Goal: Task Accomplishment & Management: Use online tool/utility

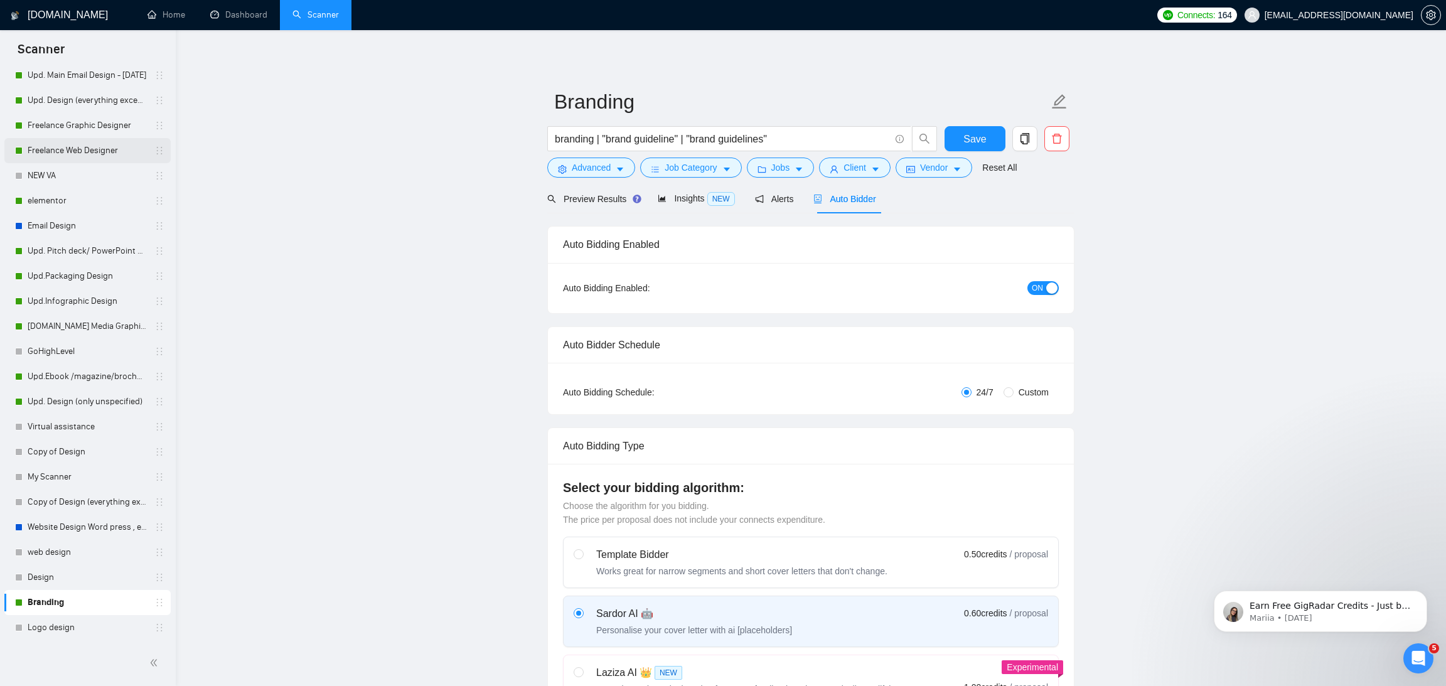
click at [76, 155] on link "Freelance Web Designer" at bounding box center [87, 150] width 119 height 25
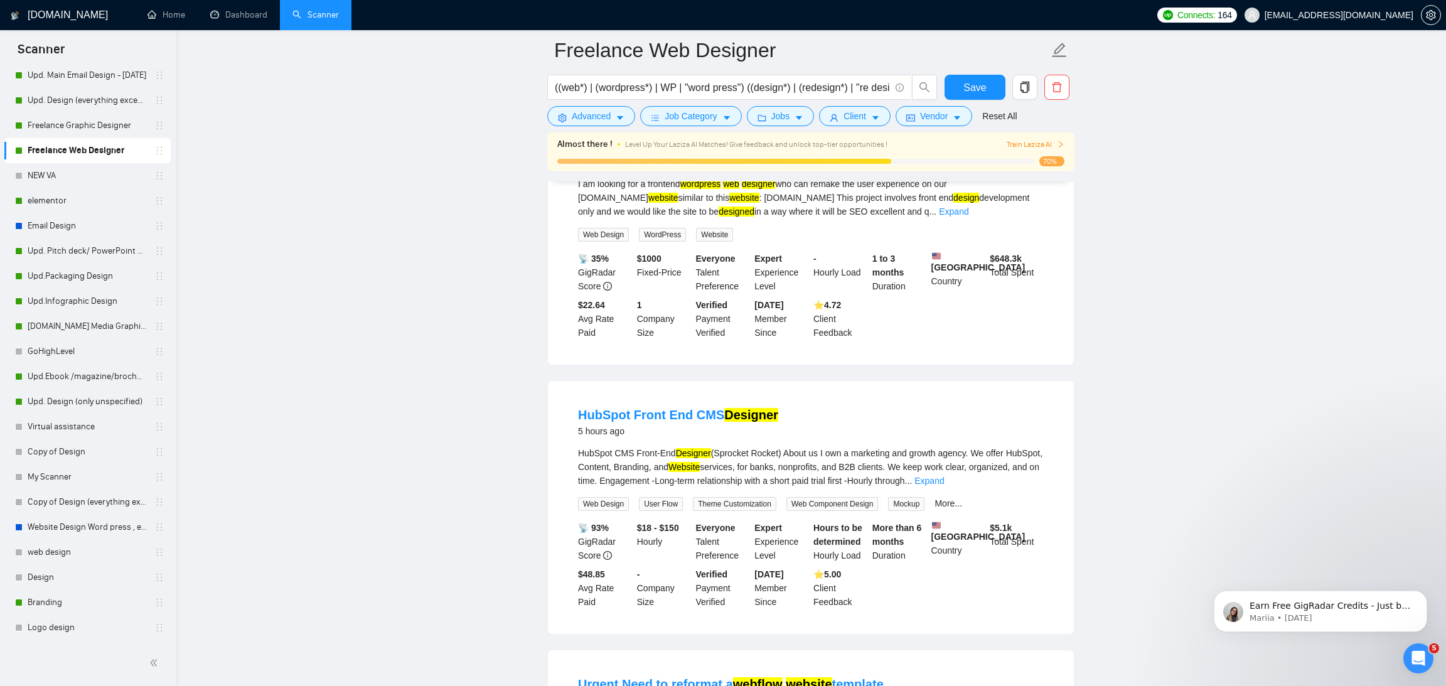
scroll to position [85, 0]
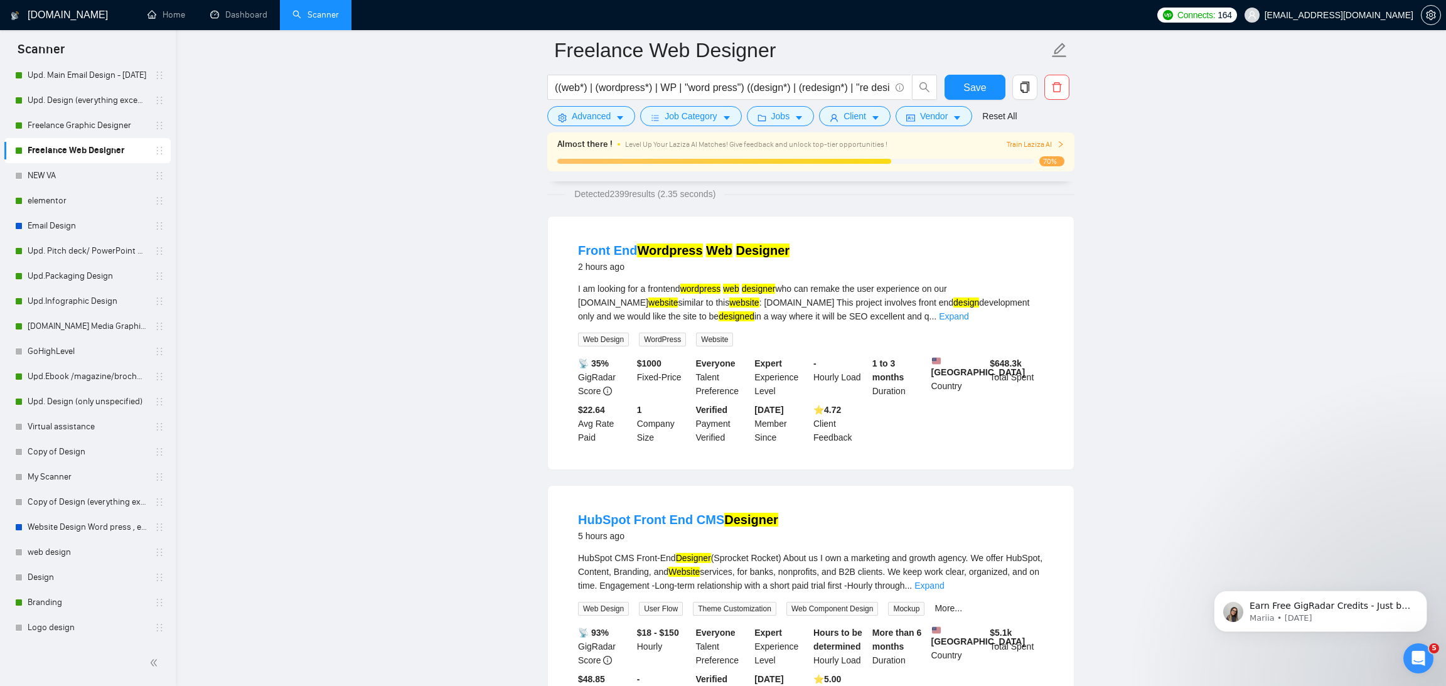
click at [314, 14] on link "Scanner" at bounding box center [315, 14] width 46 height 11
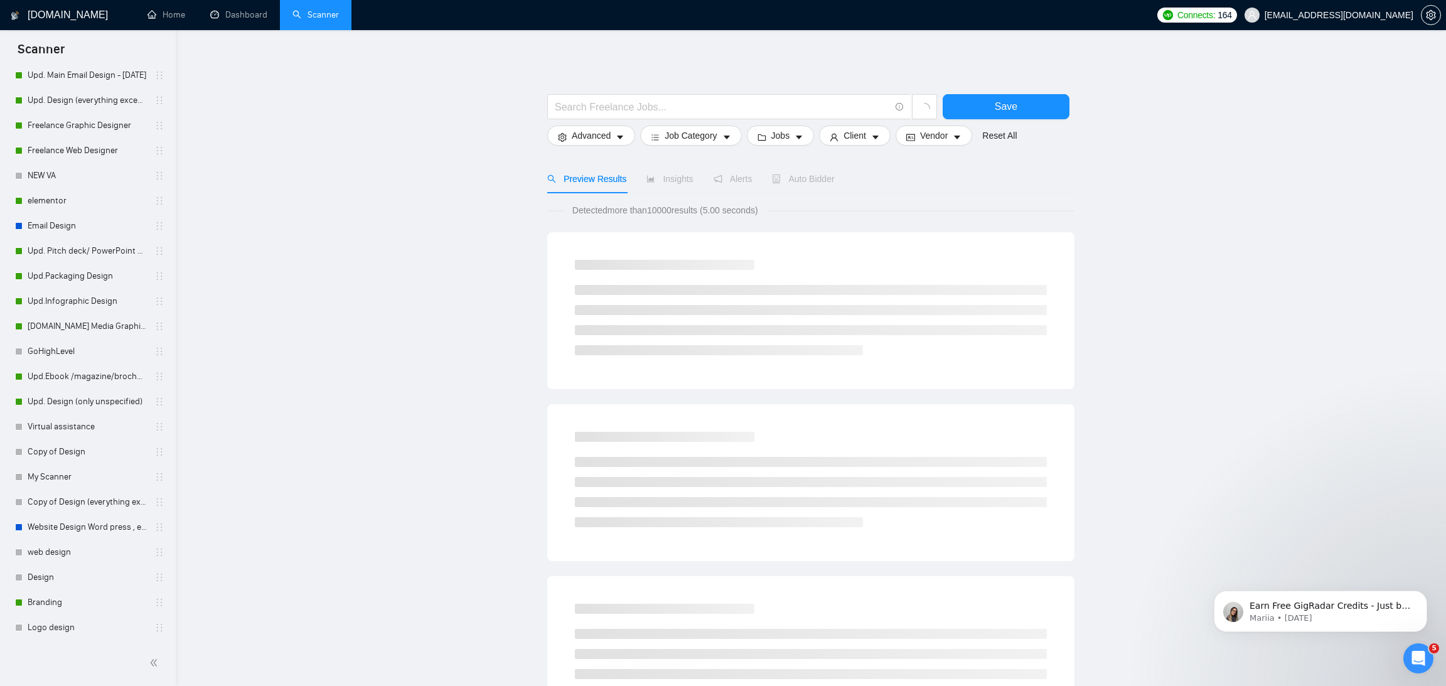
scroll to position [32, 0]
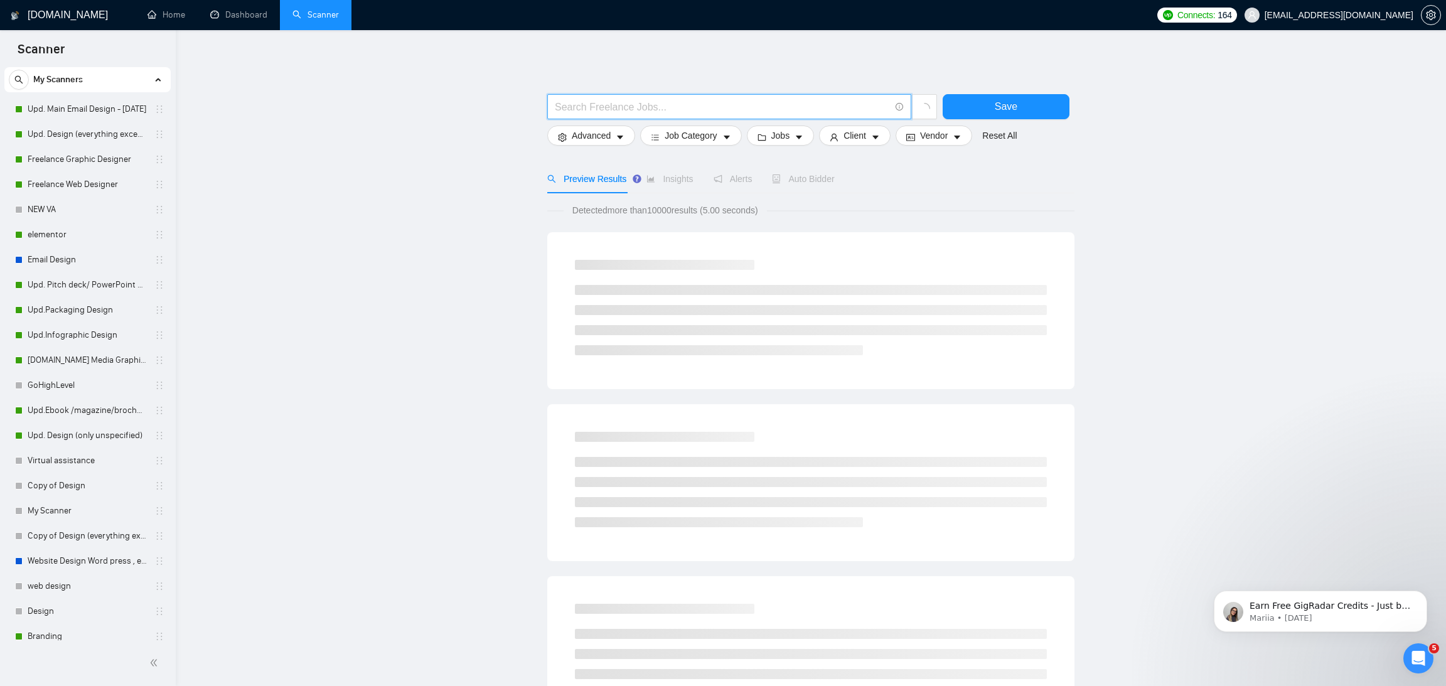
click at [589, 110] on input "text" at bounding box center [722, 107] width 335 height 16
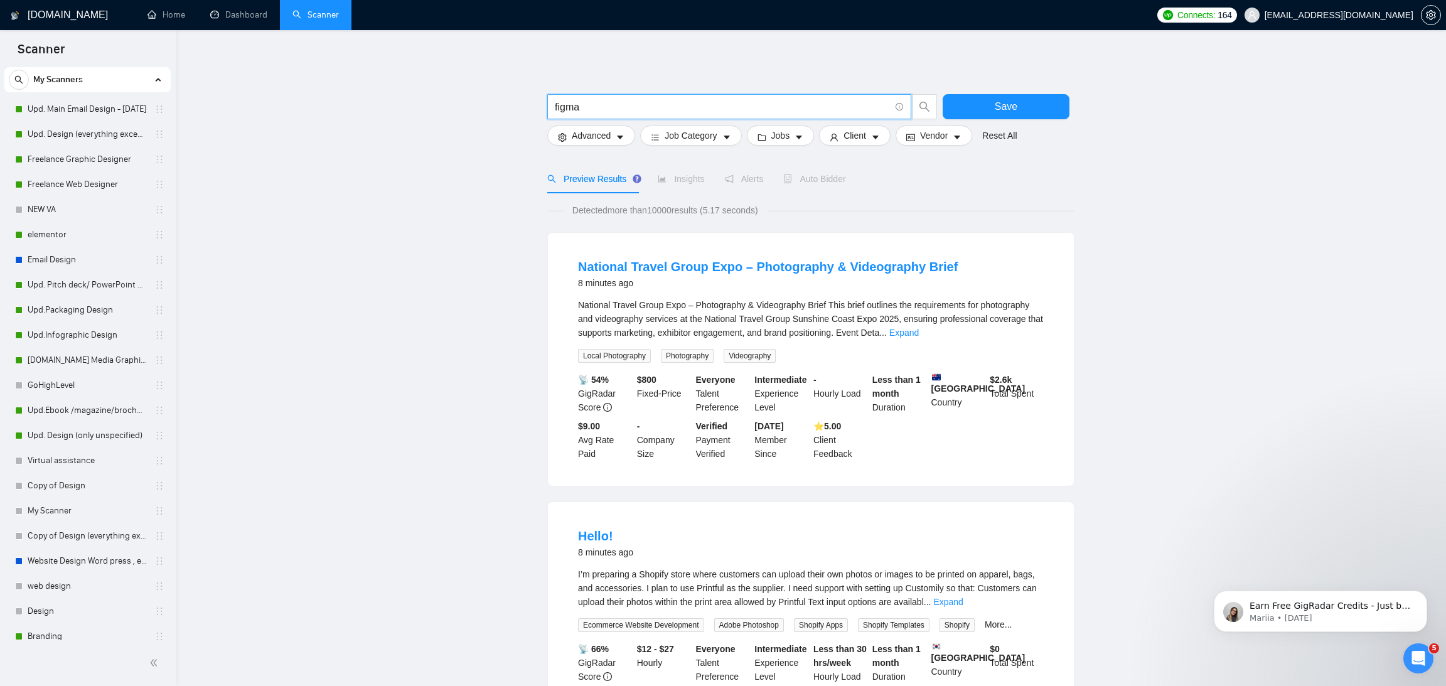
type input "figma"
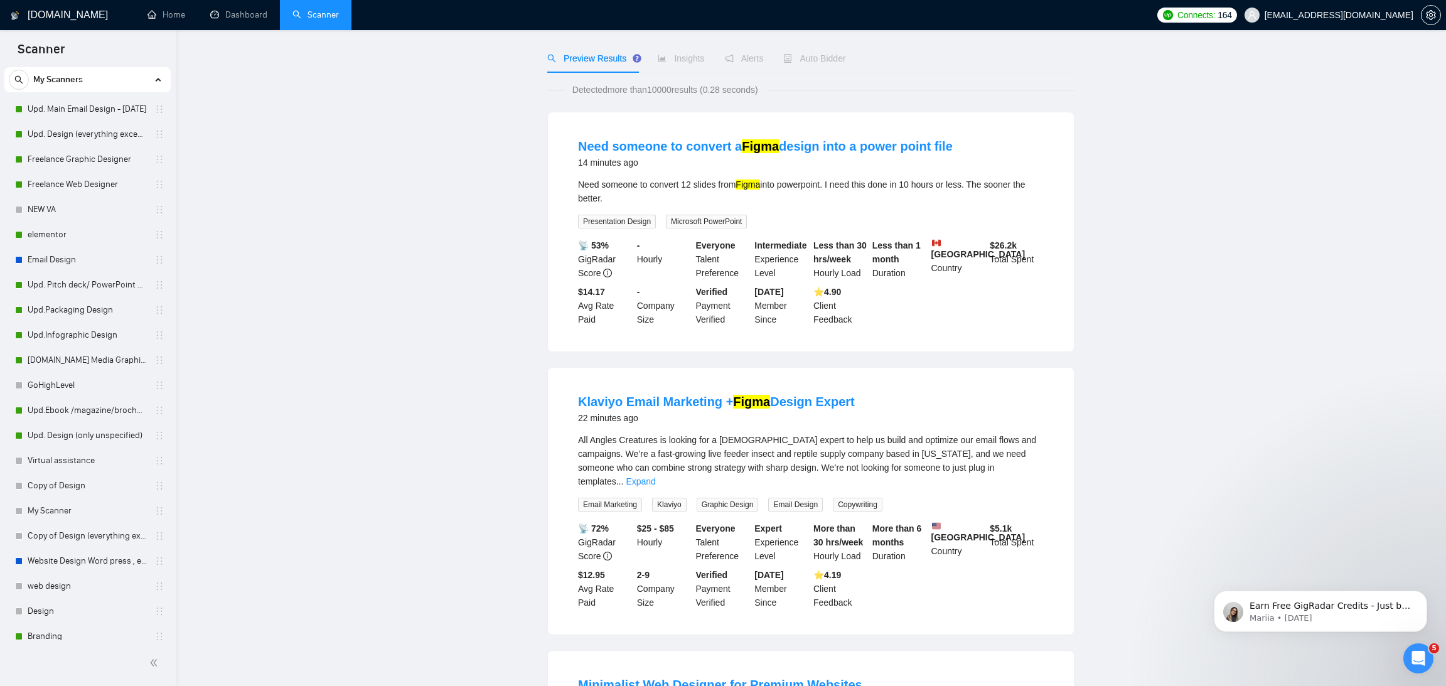
scroll to position [18, 0]
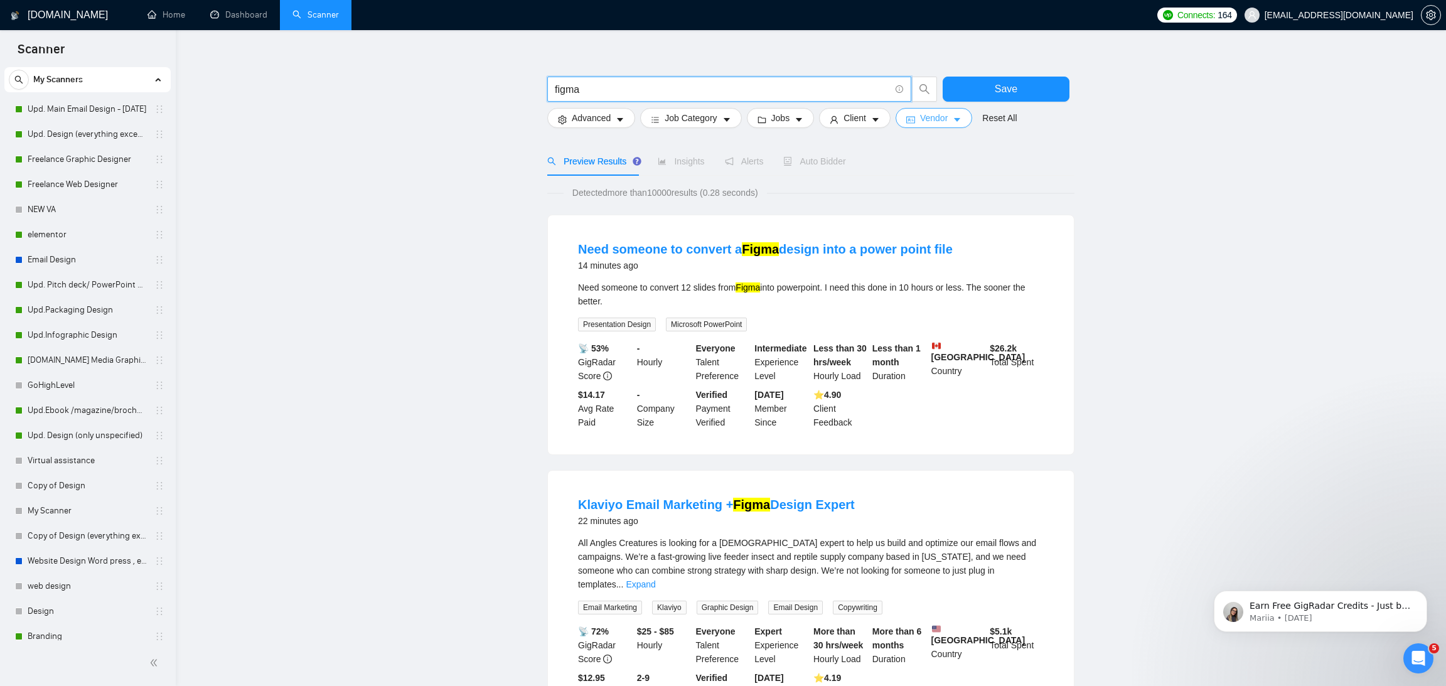
click at [957, 113] on button "Vendor" at bounding box center [934, 118] width 77 height 20
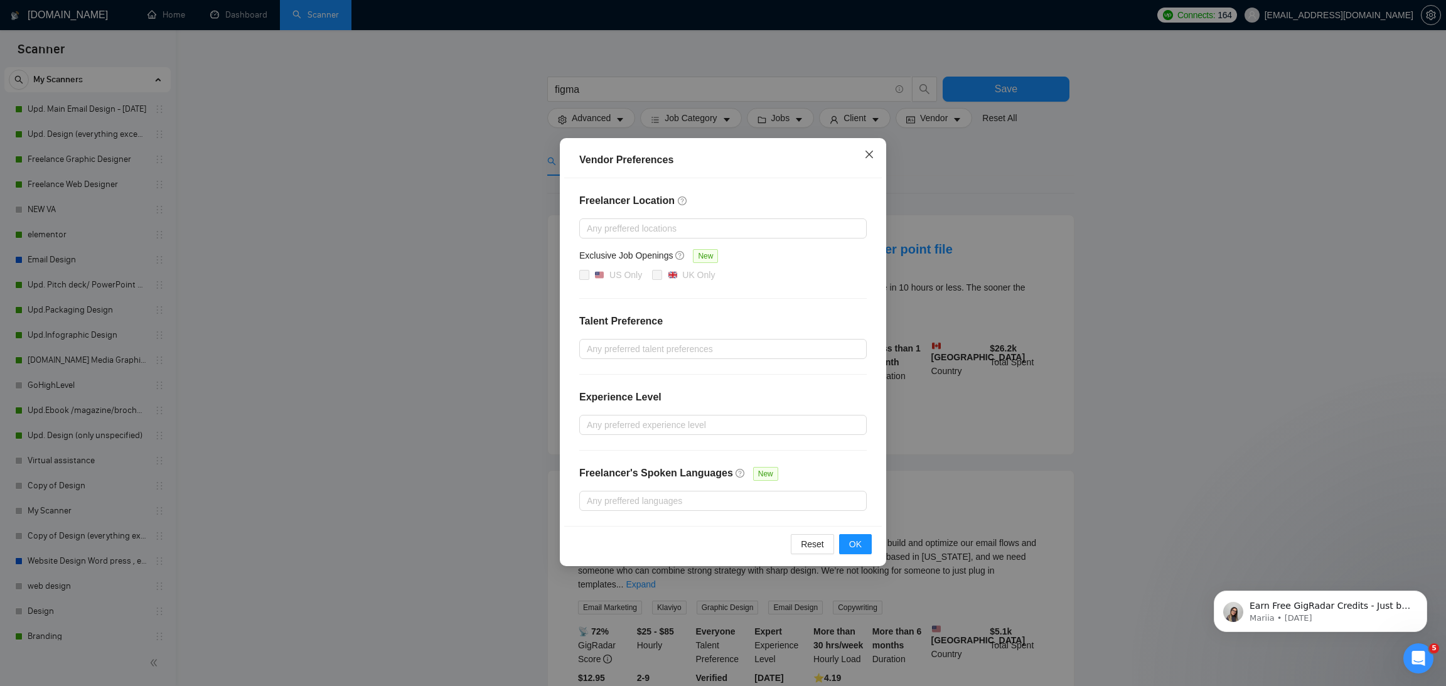
click at [870, 153] on icon "close" at bounding box center [869, 155] width 8 height 8
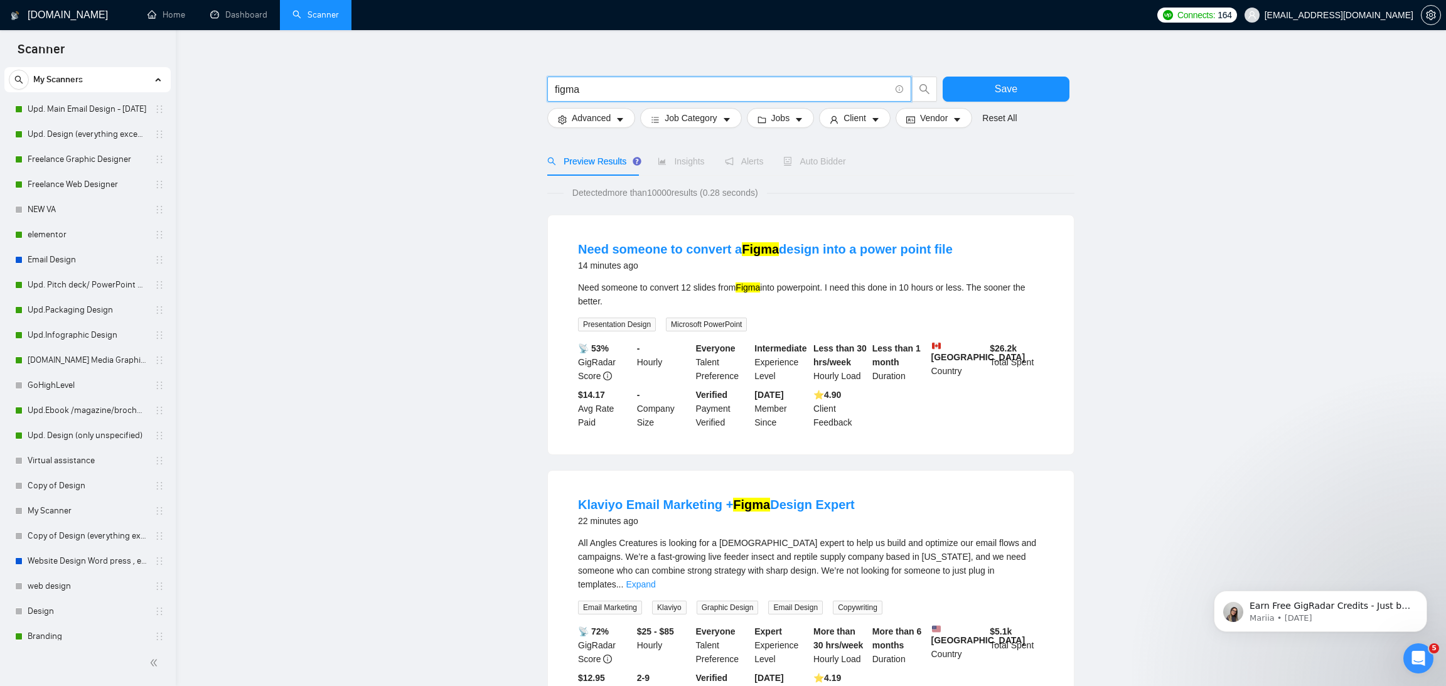
drag, startPoint x: 619, startPoint y: 89, endPoint x: 530, endPoint y: 86, distance: 89.8
click at [76, 183] on link "Freelance Web Designer" at bounding box center [87, 184] width 119 height 25
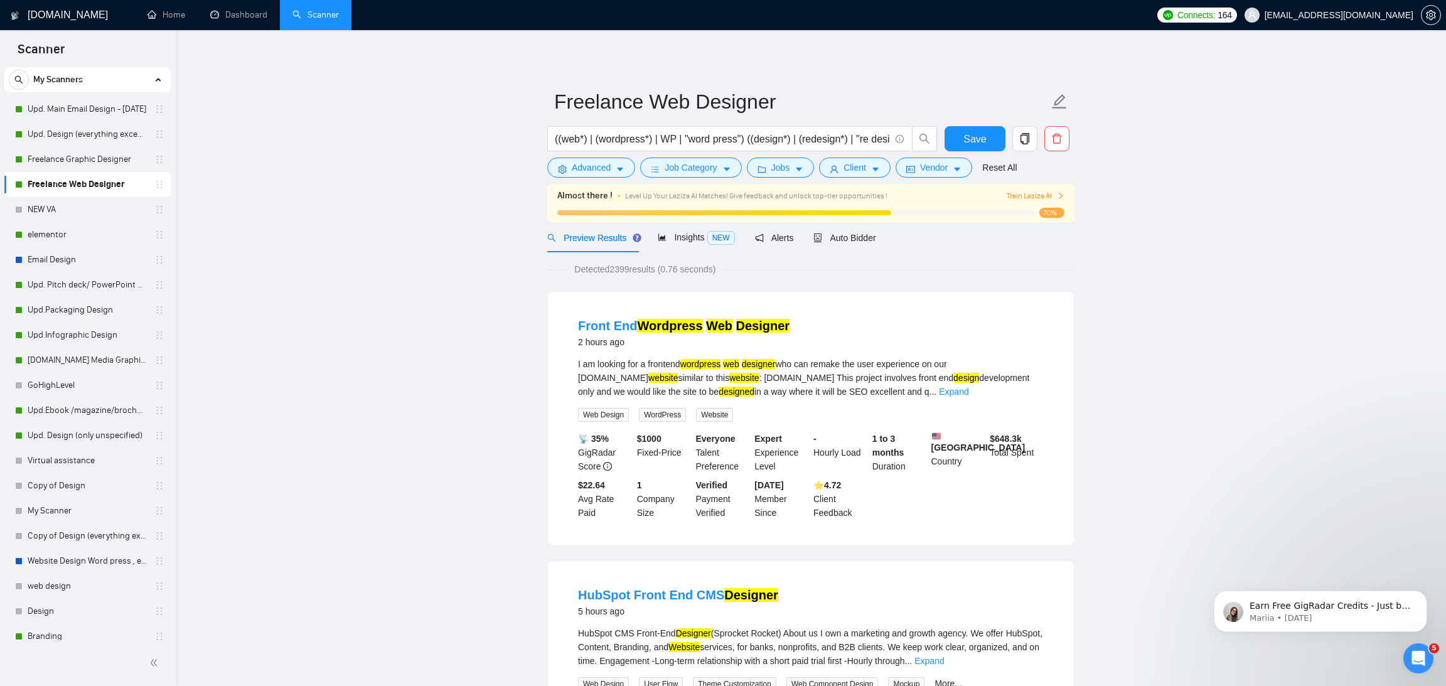
click at [154, 181] on icon "holder" at bounding box center [159, 184] width 10 height 10
click at [1021, 140] on icon "copy" at bounding box center [1024, 138] width 9 height 11
click at [1012, 204] on span "Yes" at bounding box center [1009, 202] width 14 height 14
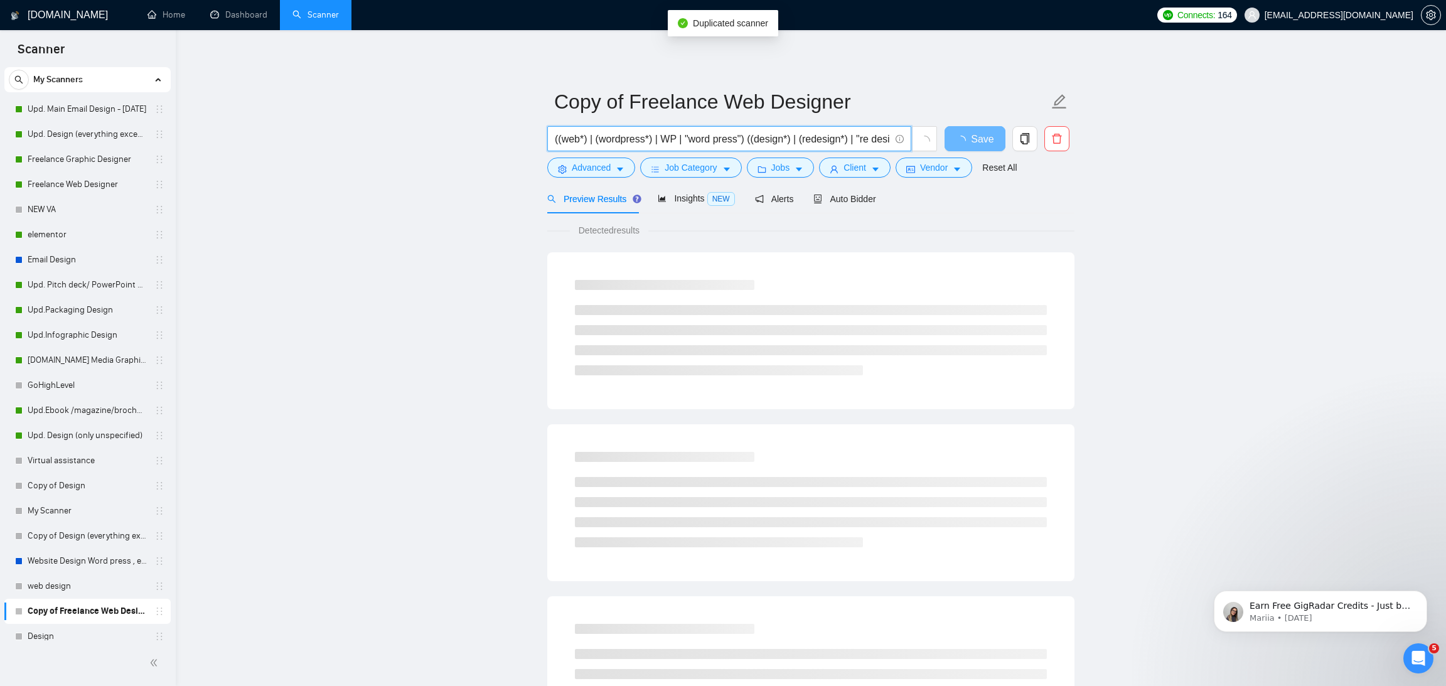
click at [766, 137] on input "((web*) | (wordpress*) | WP | "word press") ((design*) | (redesign*) | "re desi…" at bounding box center [722, 139] width 335 height 16
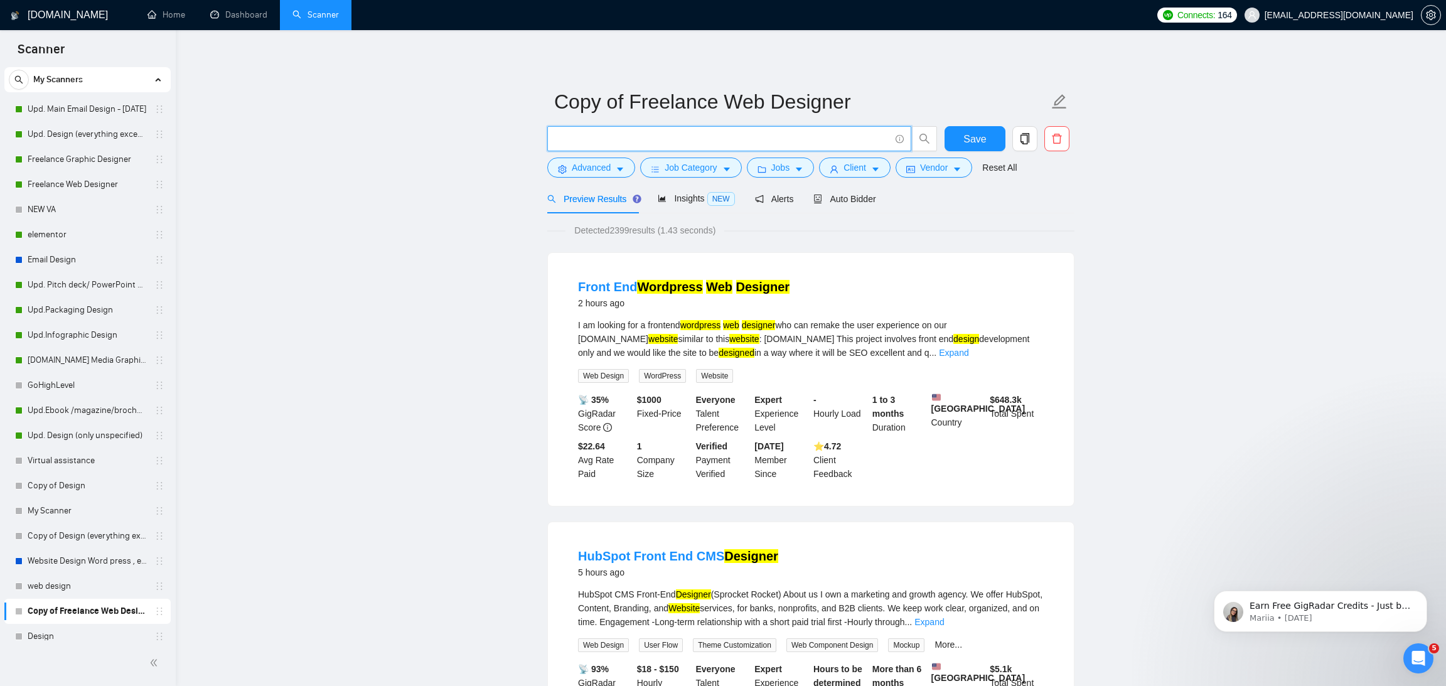
paste input "figma"
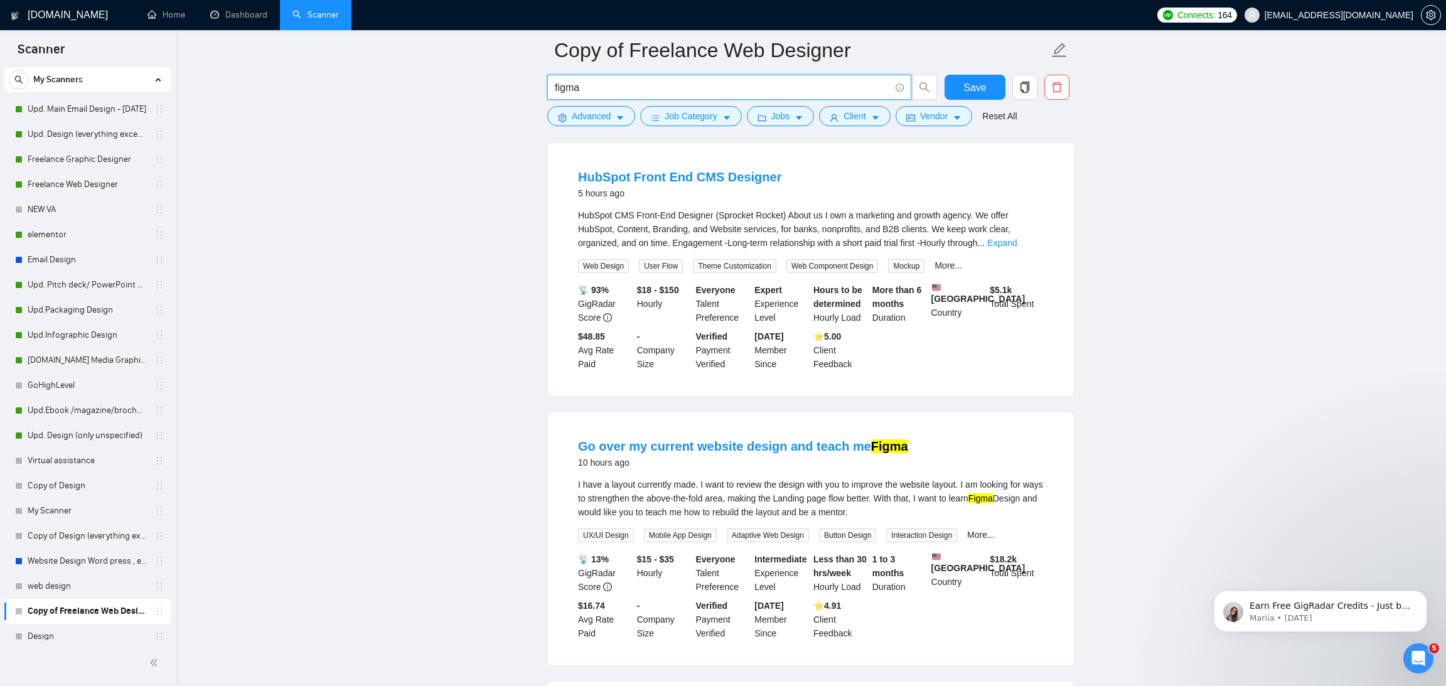
scroll to position [144, 0]
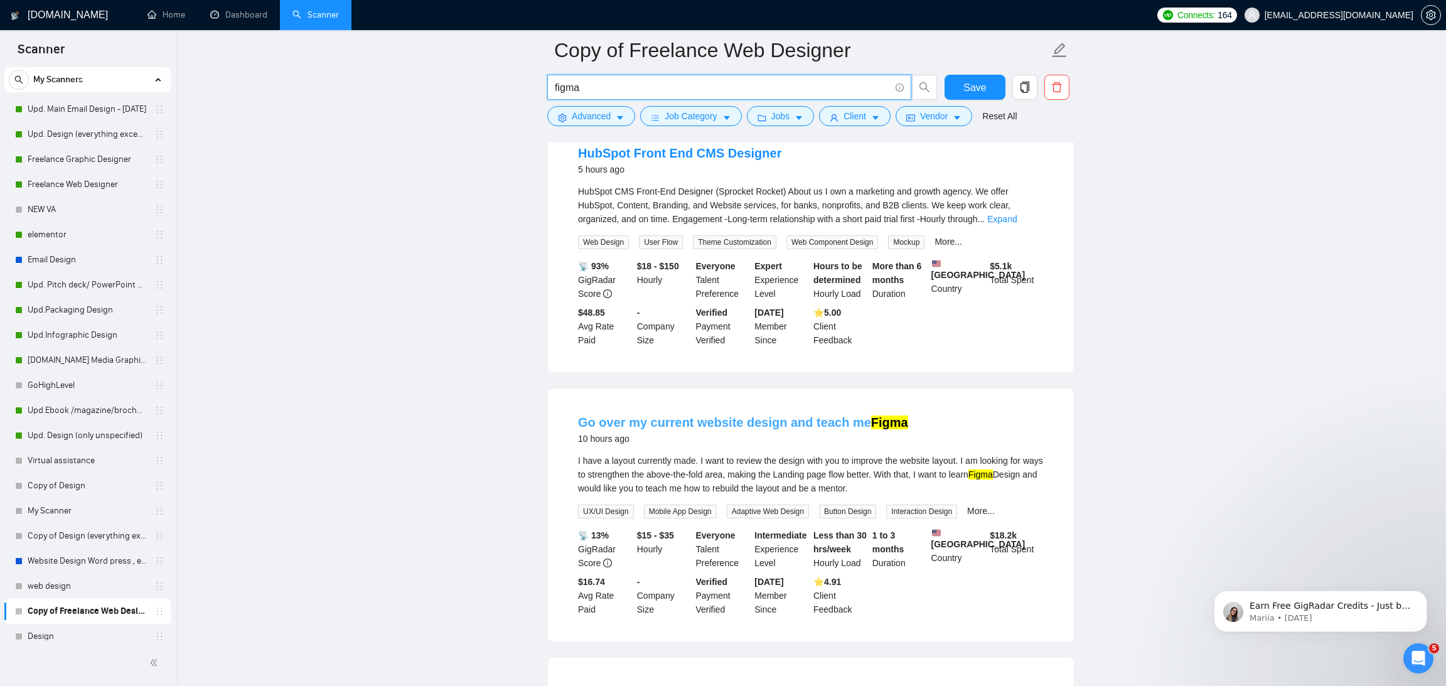
type input "figma"
click at [612, 117] on button "Advanced" at bounding box center [591, 116] width 88 height 20
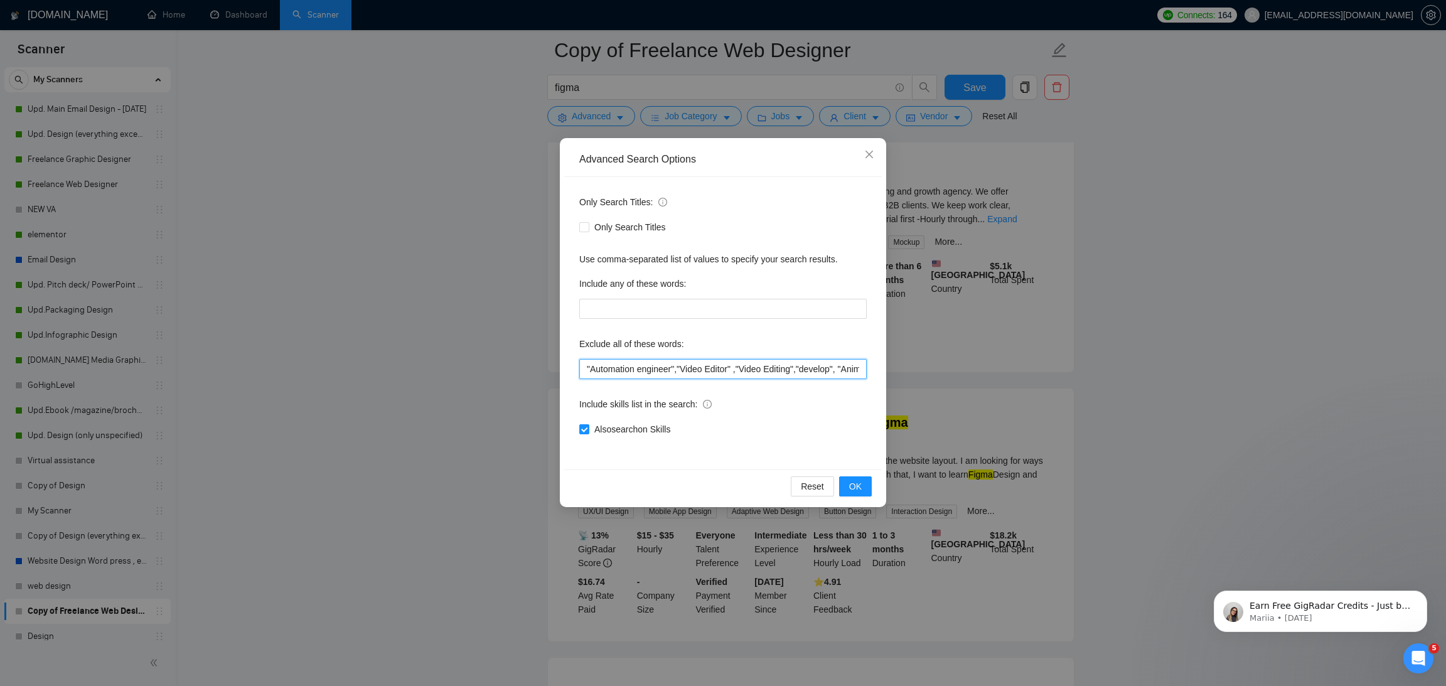
click at [580, 363] on input ""Automation engineer","Video Editor" ,"Video Editing","develop", "Animator", "a…" at bounding box center [722, 369] width 287 height 20
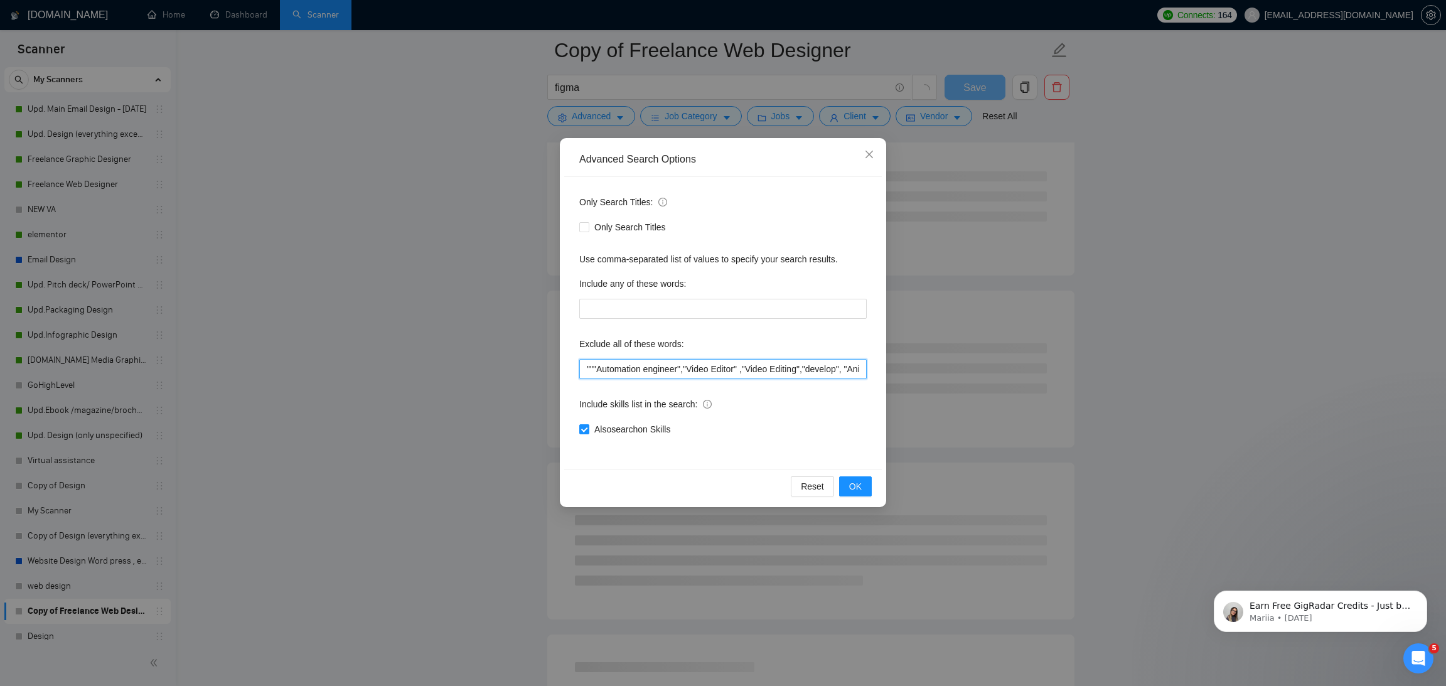
paste input "I teach"
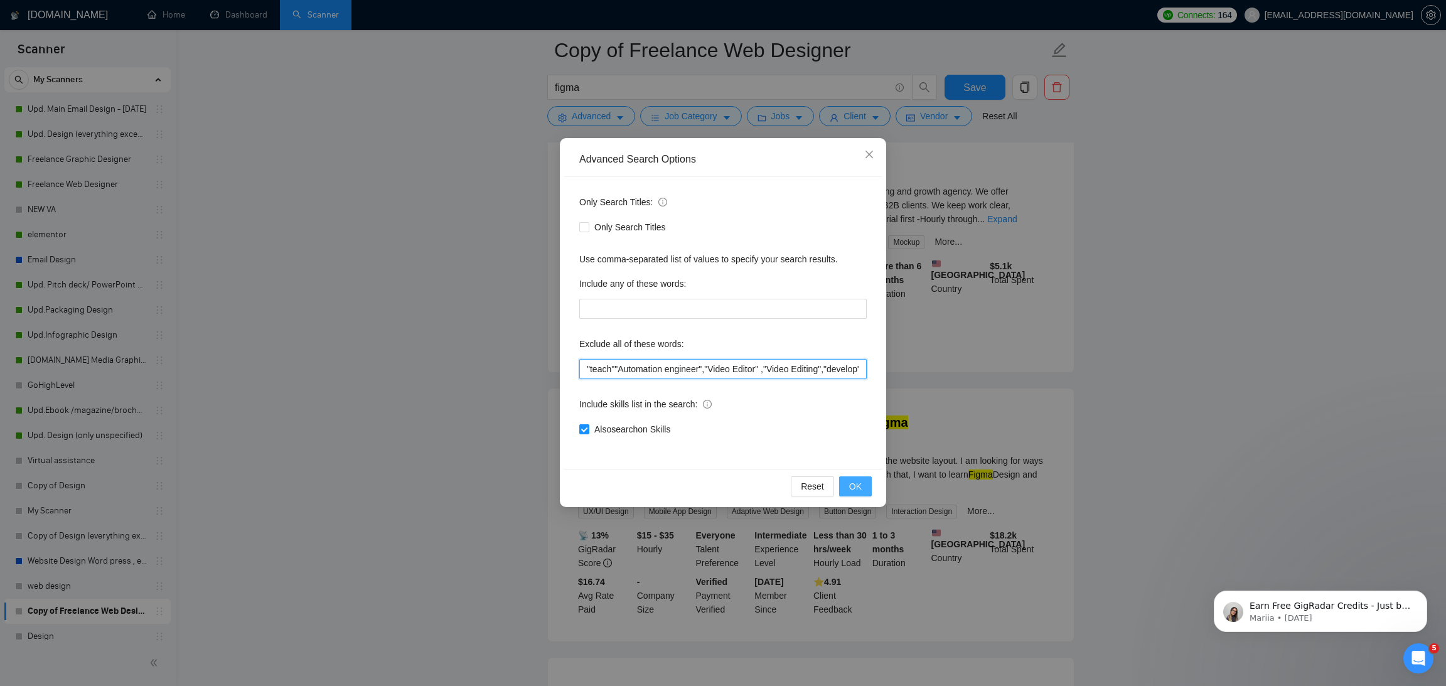
type input ""teach""Automation engineer","Video Editor" ,"Video Editing","develop", "Animat…"
click at [862, 485] on button "OK" at bounding box center [855, 486] width 33 height 20
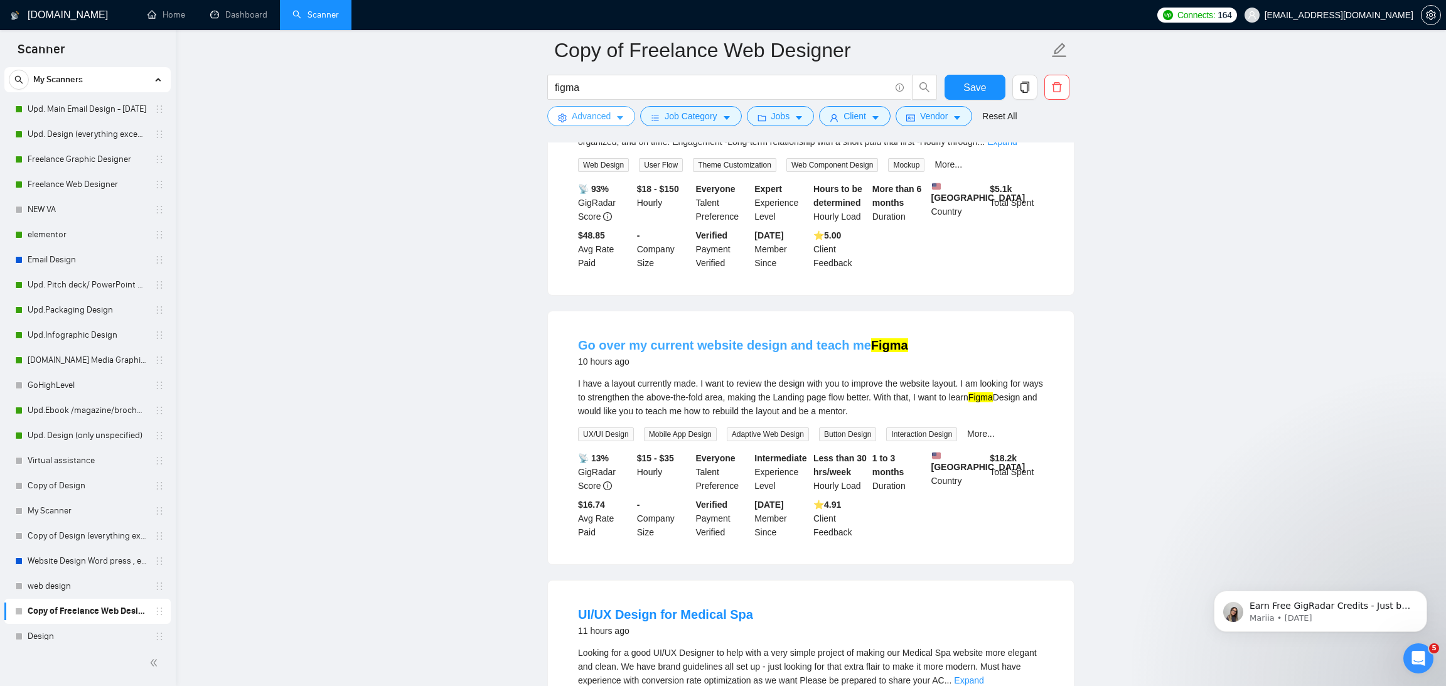
scroll to position [0, 0]
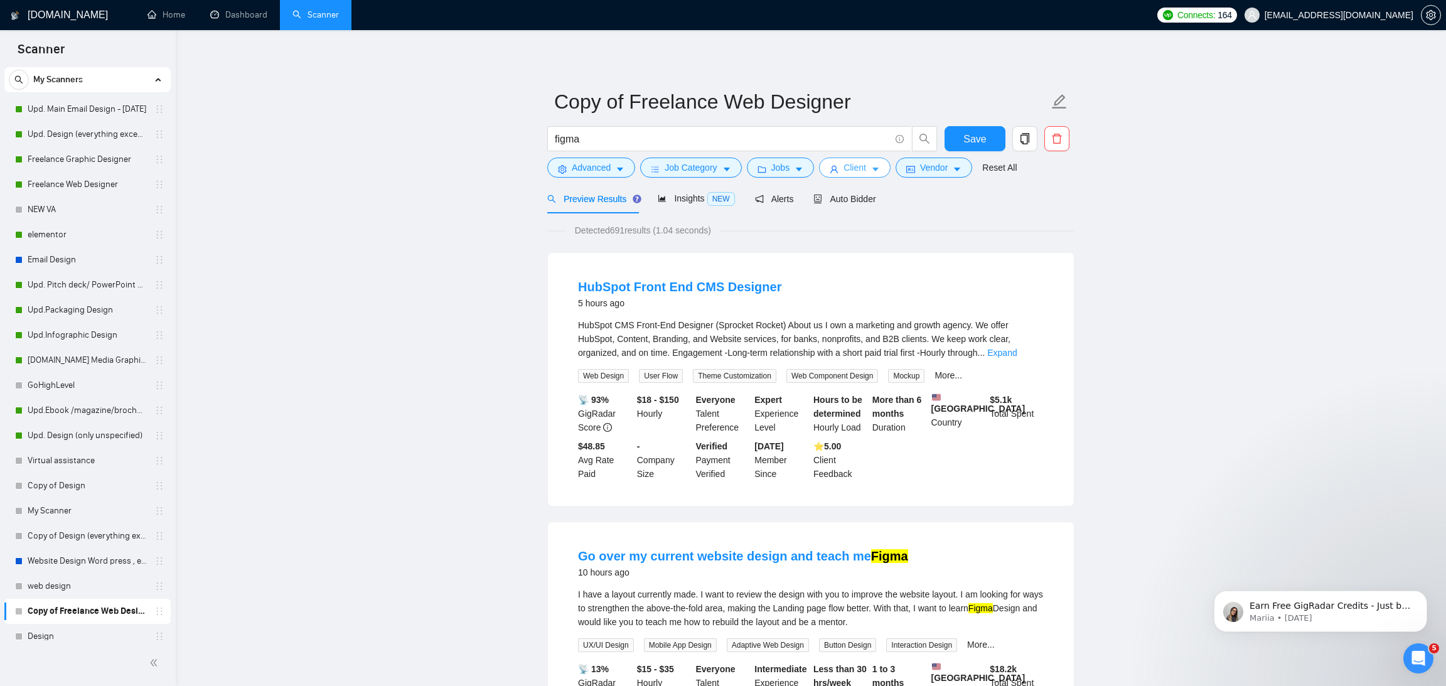
click at [863, 171] on span "Client" at bounding box center [854, 168] width 23 height 14
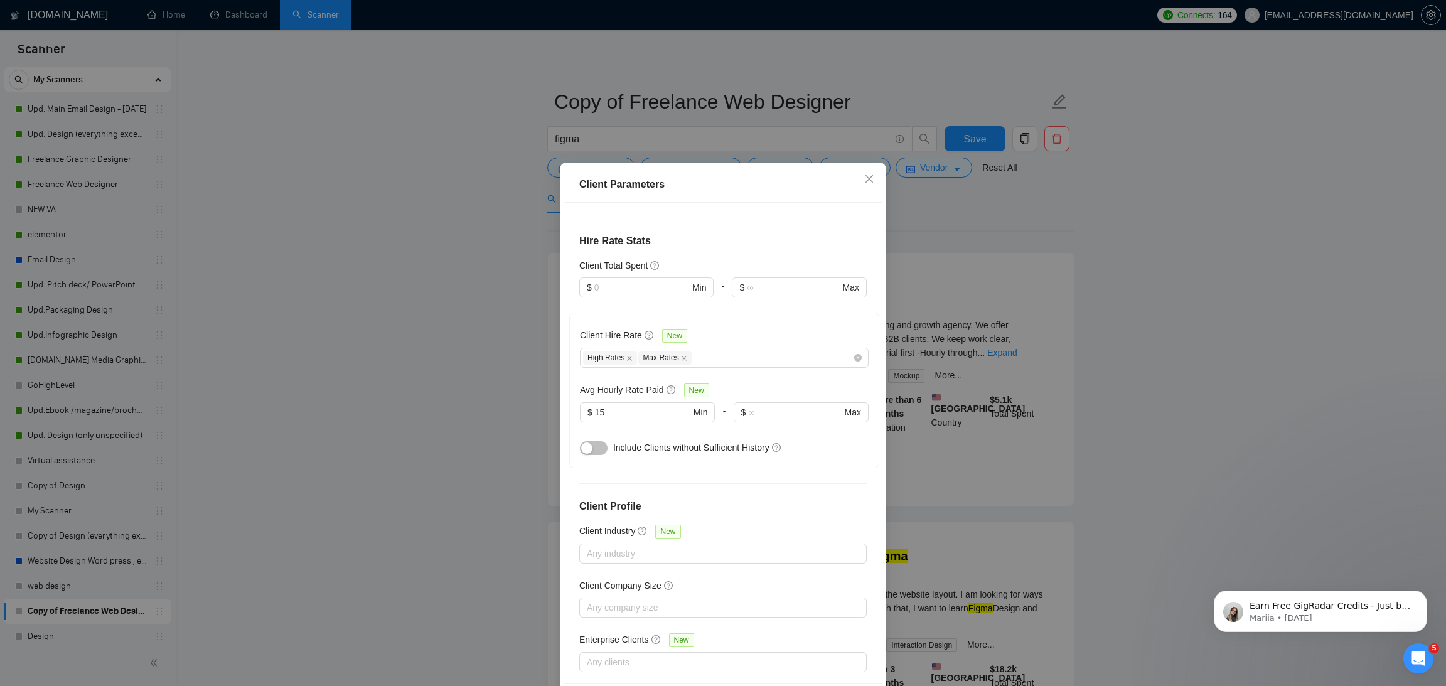
scroll to position [52, 0]
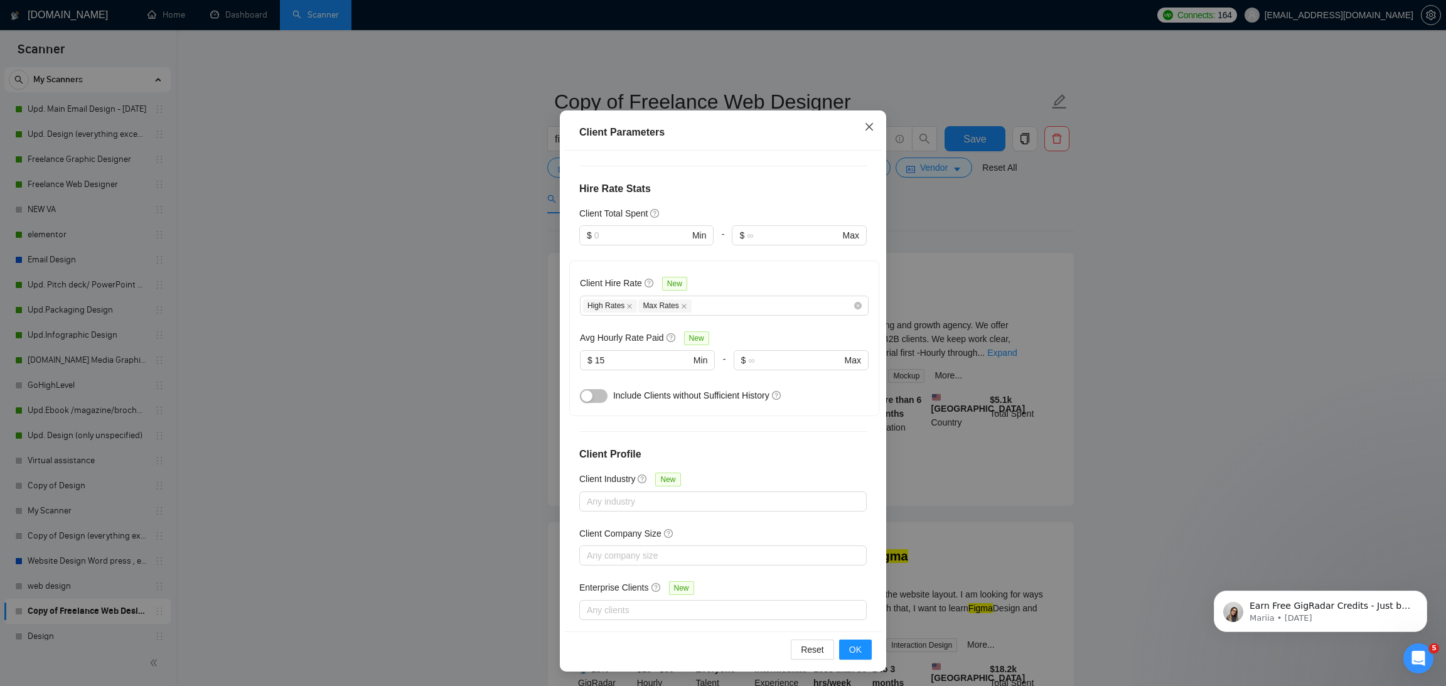
click at [872, 128] on icon "close" at bounding box center [869, 127] width 10 height 10
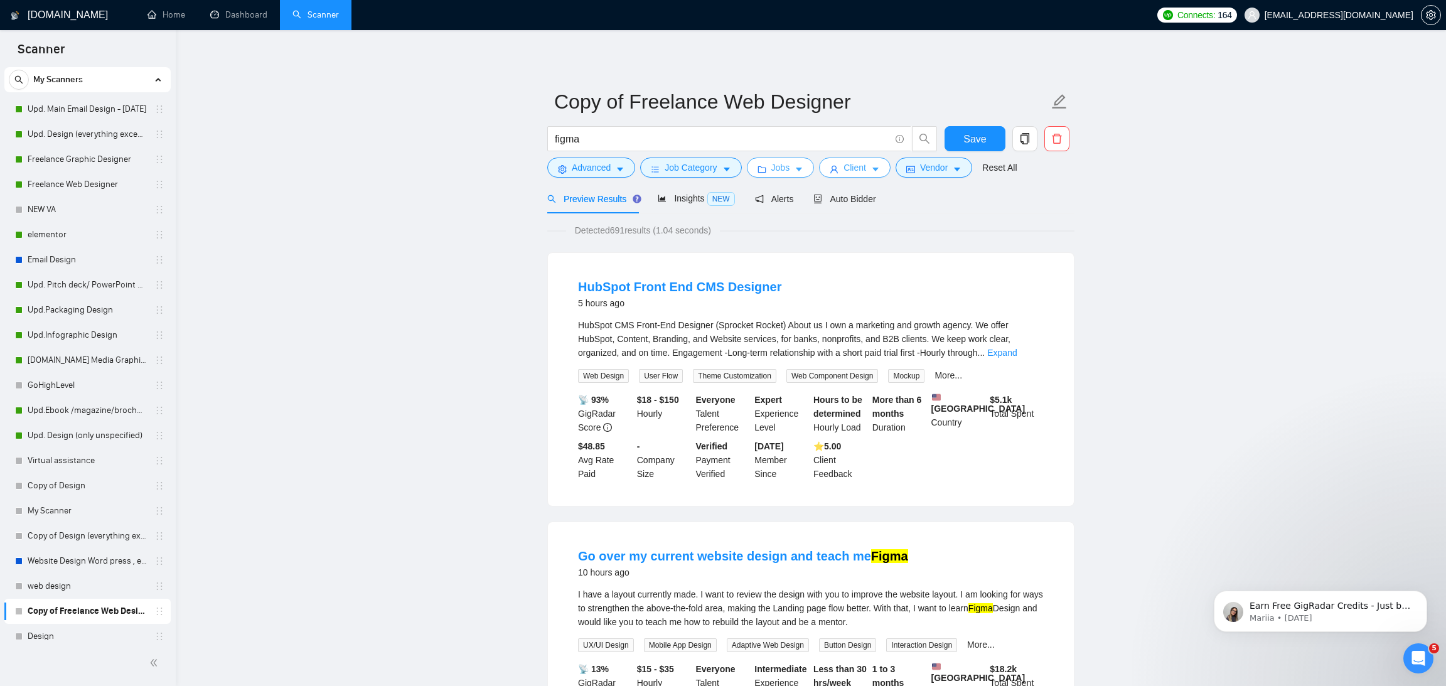
scroll to position [0, 0]
click at [784, 169] on span "Jobs" at bounding box center [780, 168] width 19 height 14
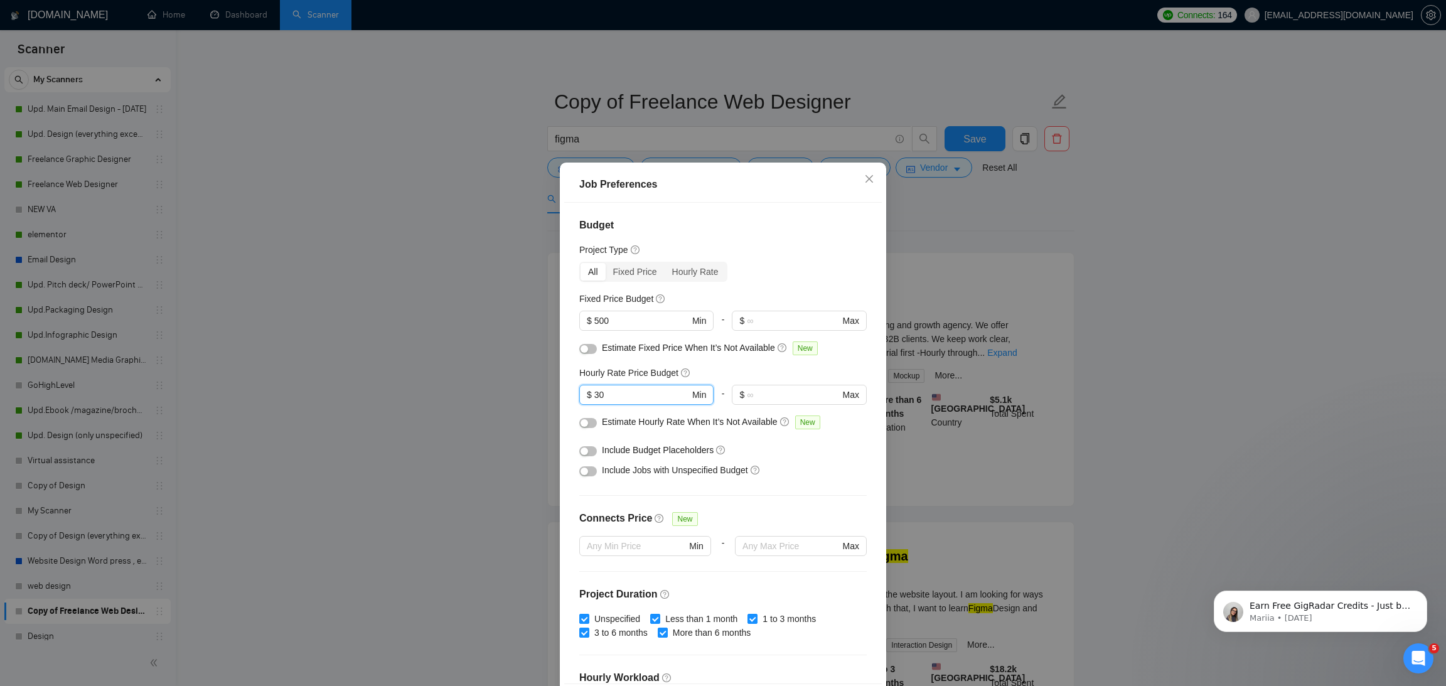
drag, startPoint x: 635, startPoint y: 390, endPoint x: 552, endPoint y: 390, distance: 83.5
click at [552, 390] on div "Job Preferences Budget Project Type All Fixed Price Hourly Rate Fixed Price Bud…" at bounding box center [723, 343] width 1446 height 686
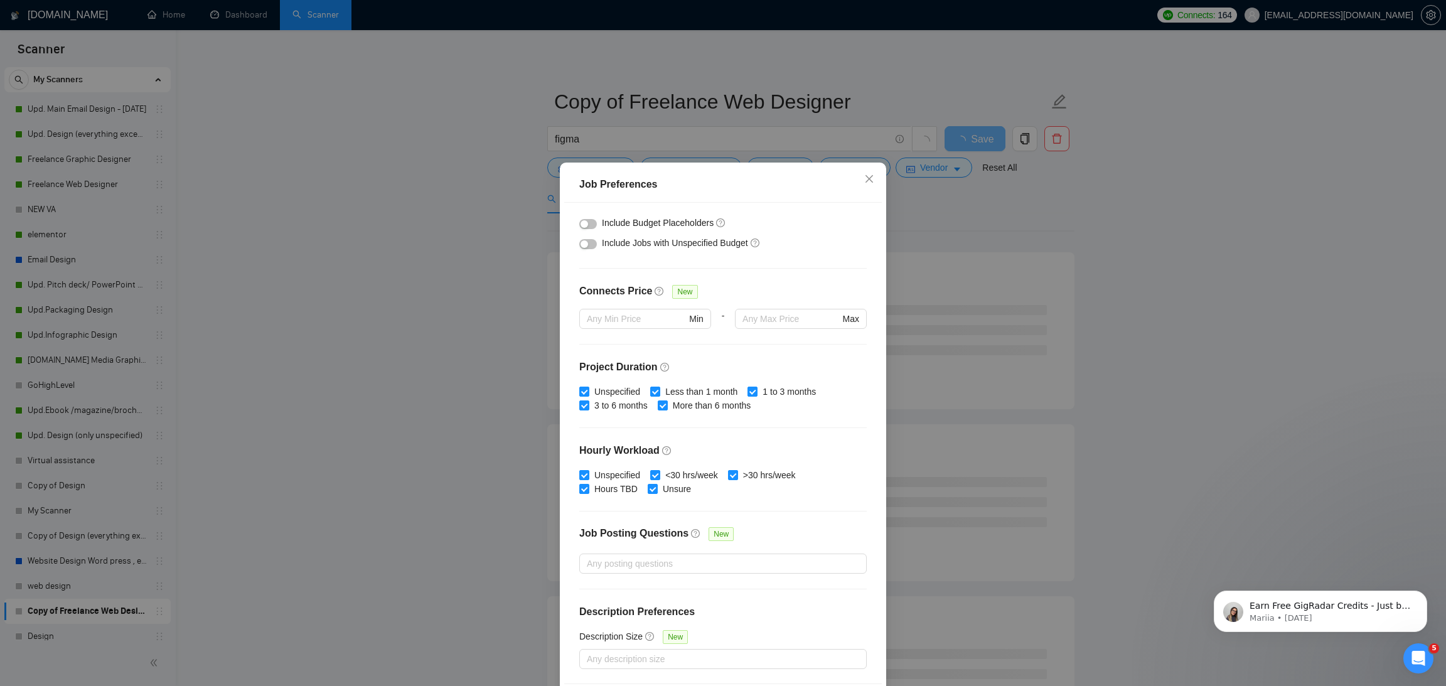
scroll to position [52, 0]
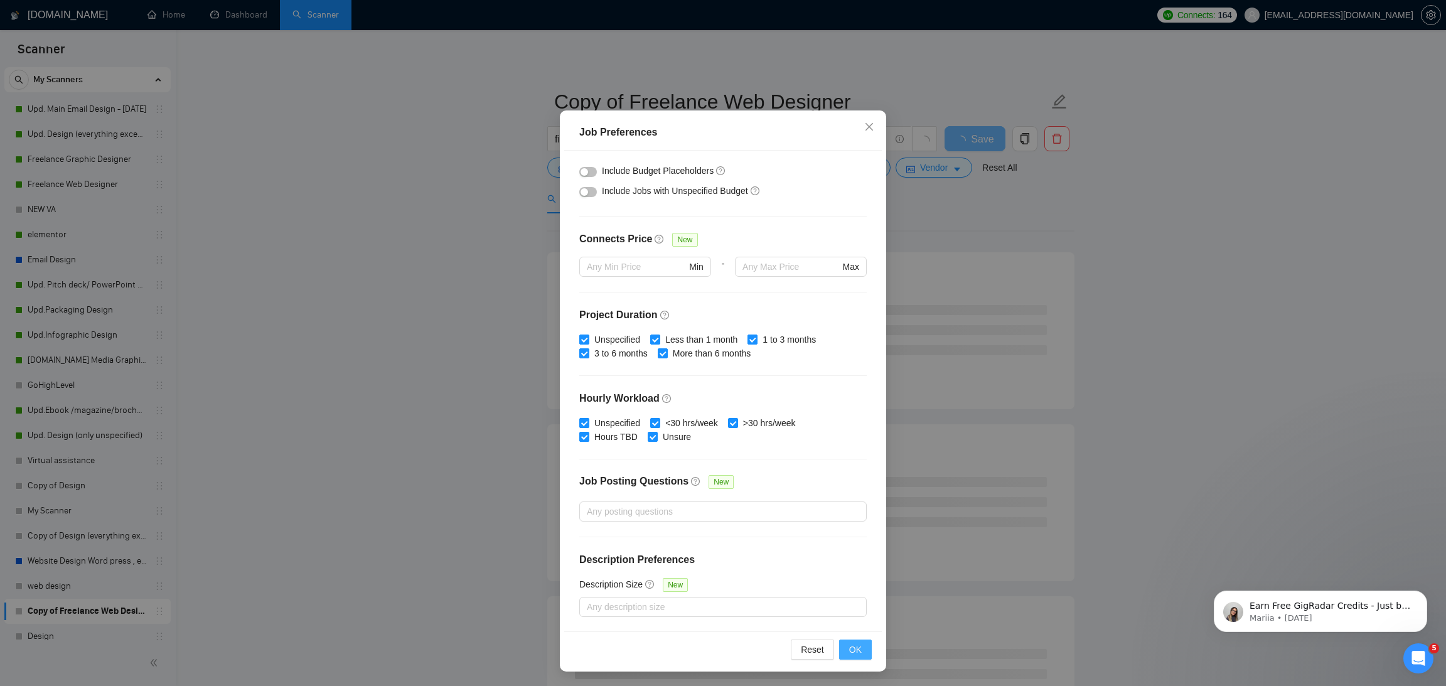
type input "20"
click at [860, 651] on span "OK" at bounding box center [855, 650] width 13 height 14
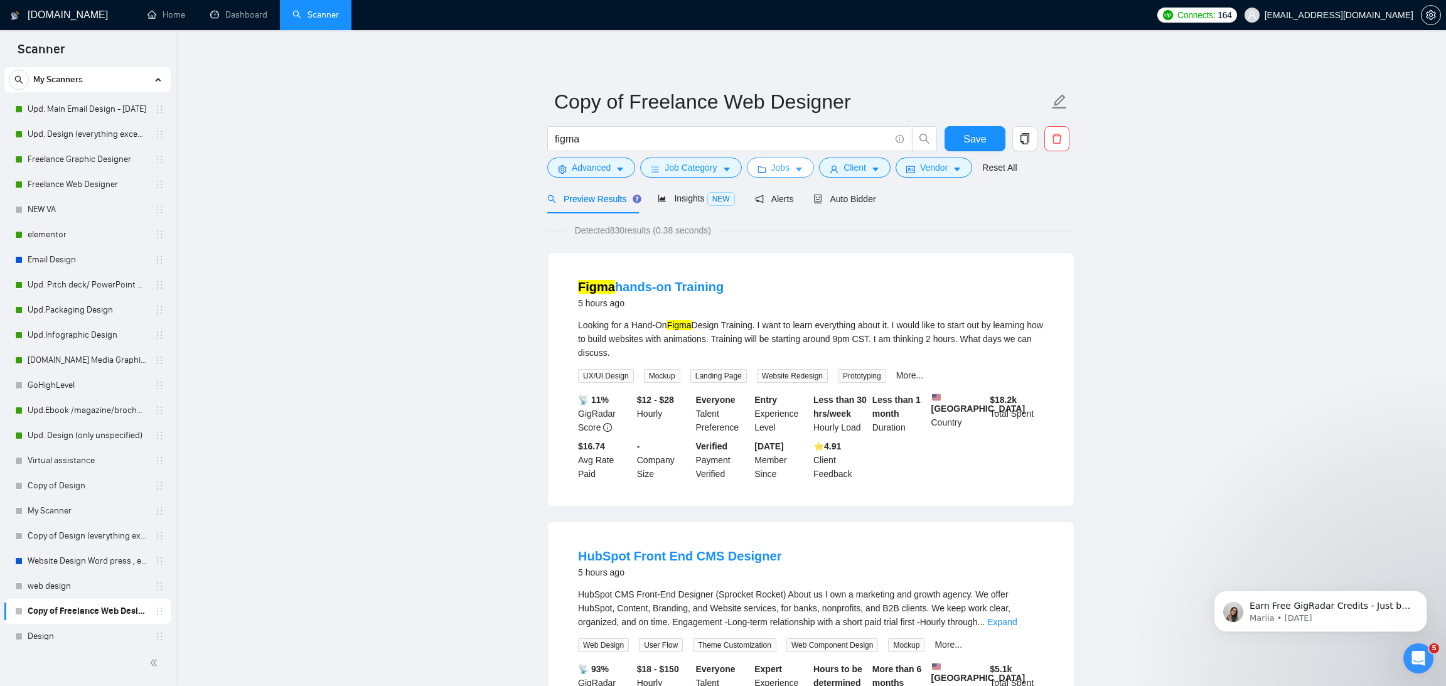
scroll to position [0, 0]
click at [760, 333] on div "Looking for a Hand-On Figma Design Training. I want to learn everything about i…" at bounding box center [811, 338] width 466 height 41
click at [764, 325] on div "Looking for a Hand-On Figma Design Training. I want to learn everything about i…" at bounding box center [811, 338] width 466 height 41
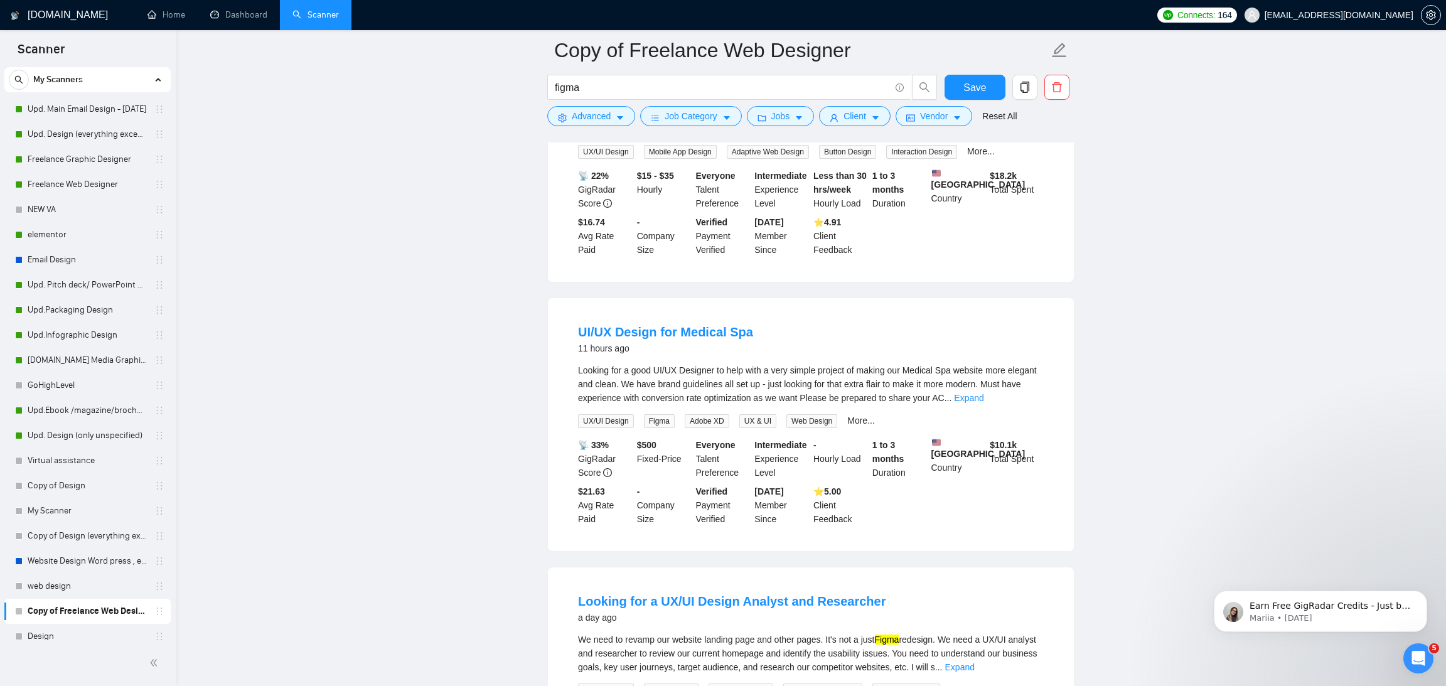
scroll to position [690, 0]
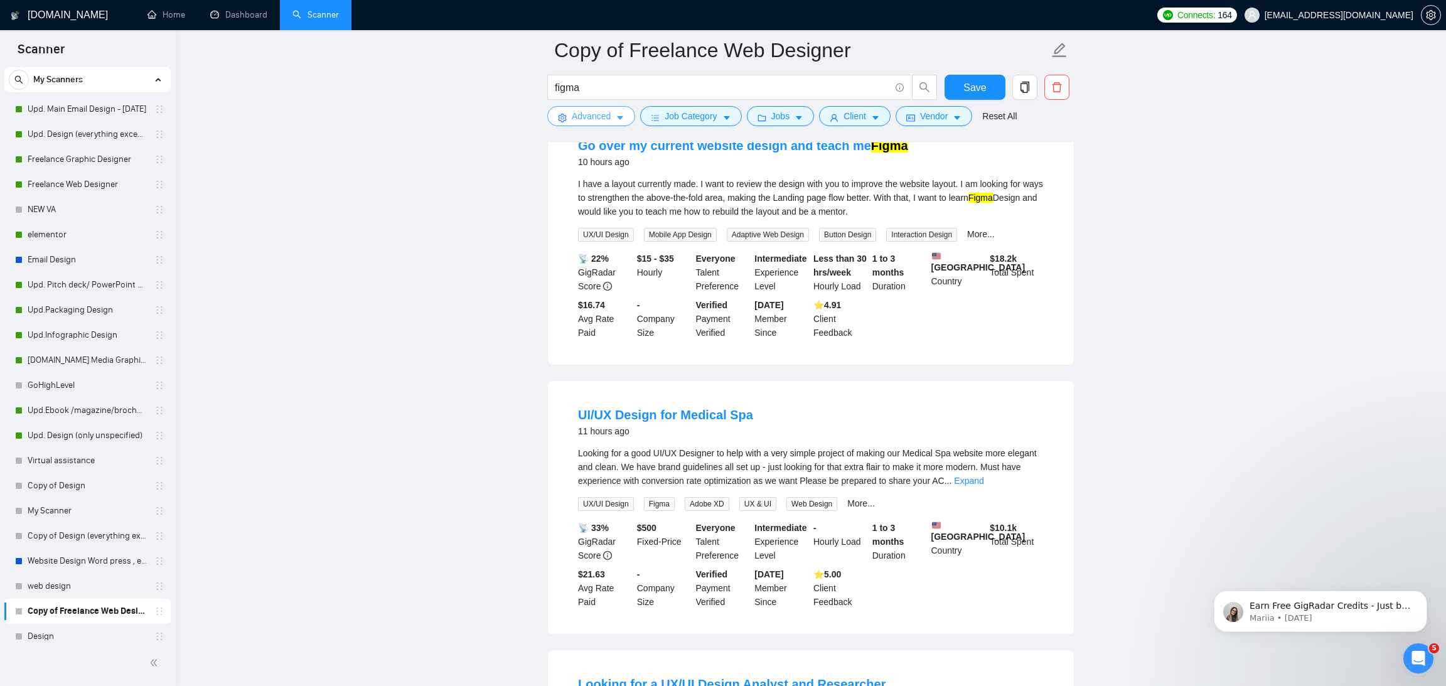
click at [597, 124] on button "Advanced" at bounding box center [591, 116] width 88 height 20
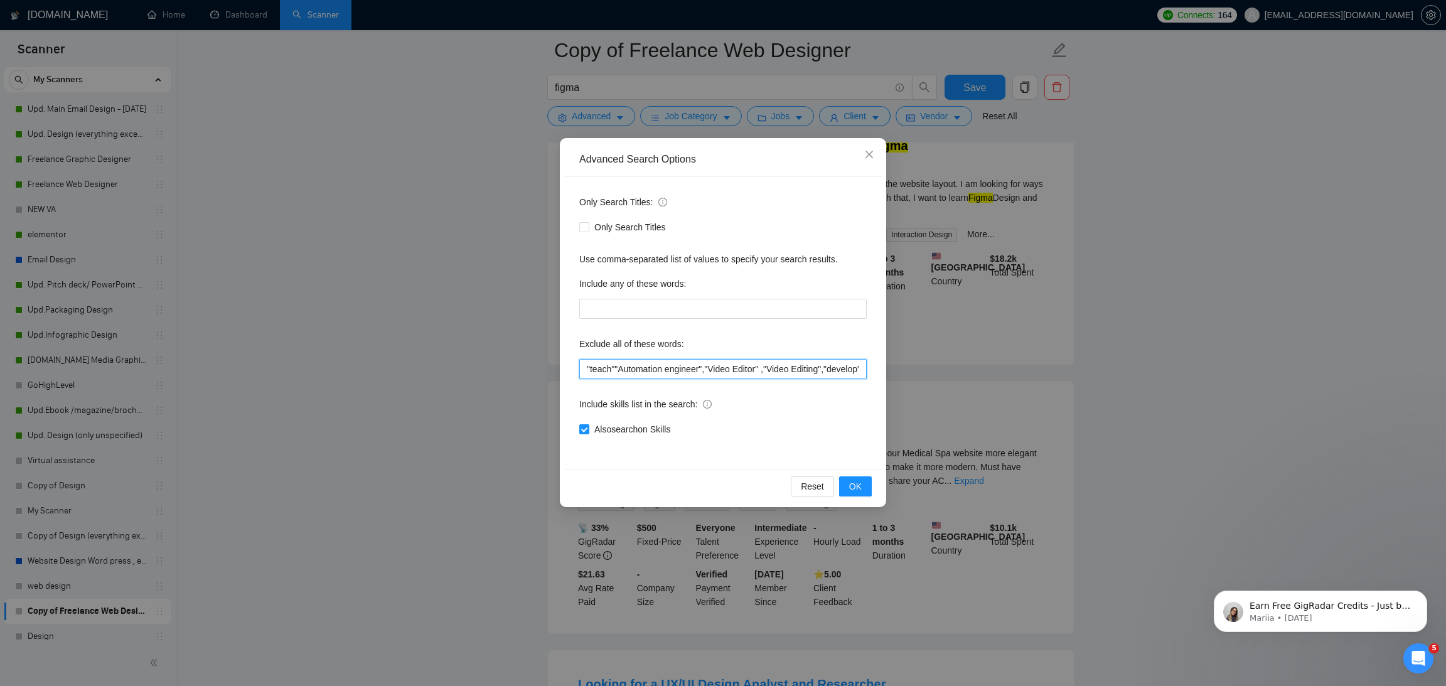
click at [586, 370] on input ""teach""Automation engineer","Video Editor" ,"Video Editing","develop", "Animat…" at bounding box center [722, 369] width 287 height 20
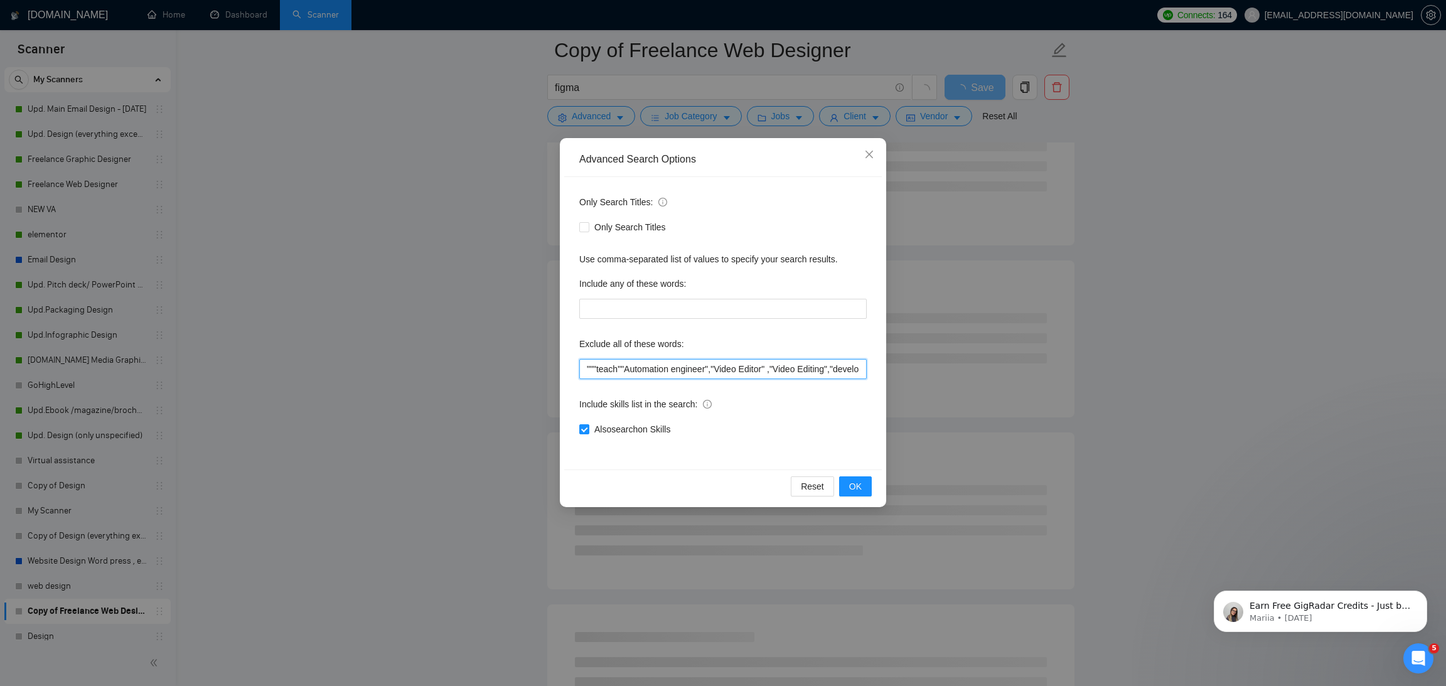
paste input "teach me"
click at [632, 369] on input ""teach me""teach""Automation engineer","Video Editor" ,"Video Editing","develop…" at bounding box center [722, 369] width 287 height 20
click at [665, 364] on input ""teach me","teach""Automation engineer","Video Editor" ,"Video Editing","develo…" at bounding box center [722, 369] width 287 height 20
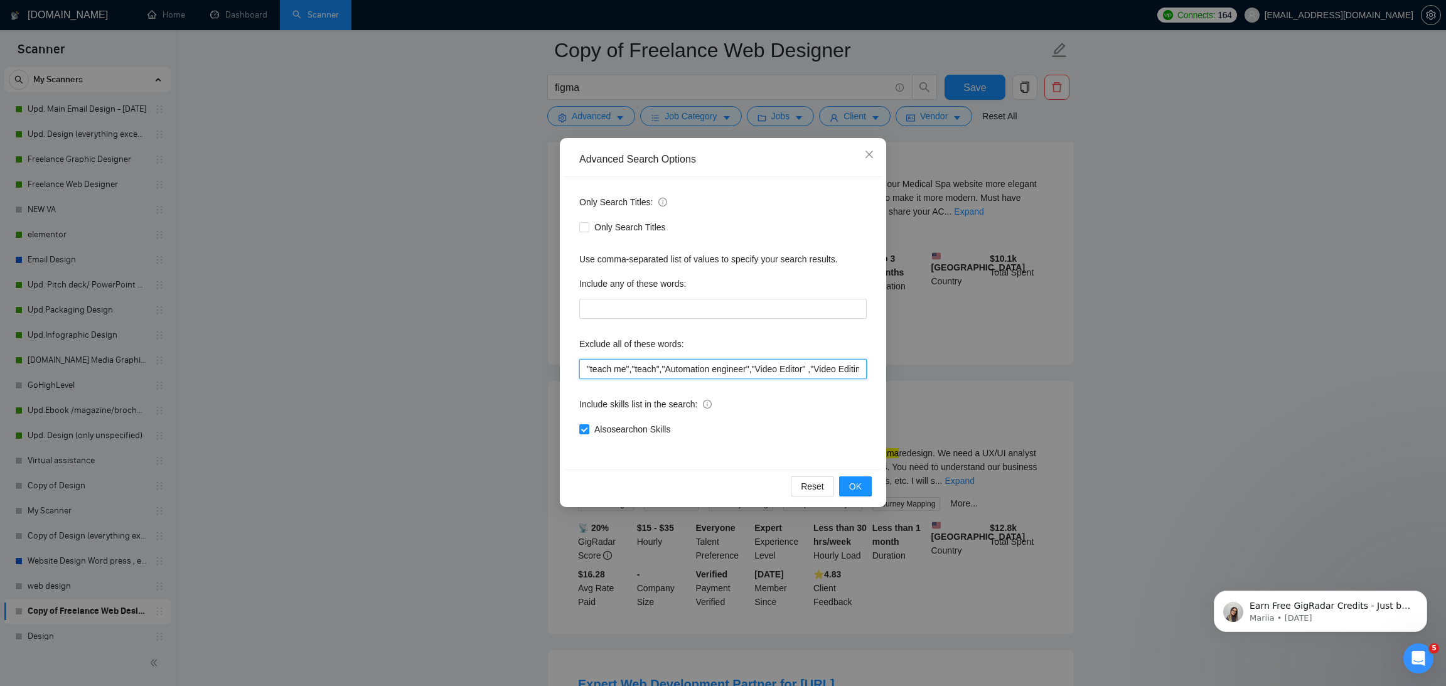
type input ""teach me","teach","Automation engineer","Video Editor" ,"Video Editing","devel…"
click at [872, 489] on div "Reset OK" at bounding box center [723, 485] width 318 height 33
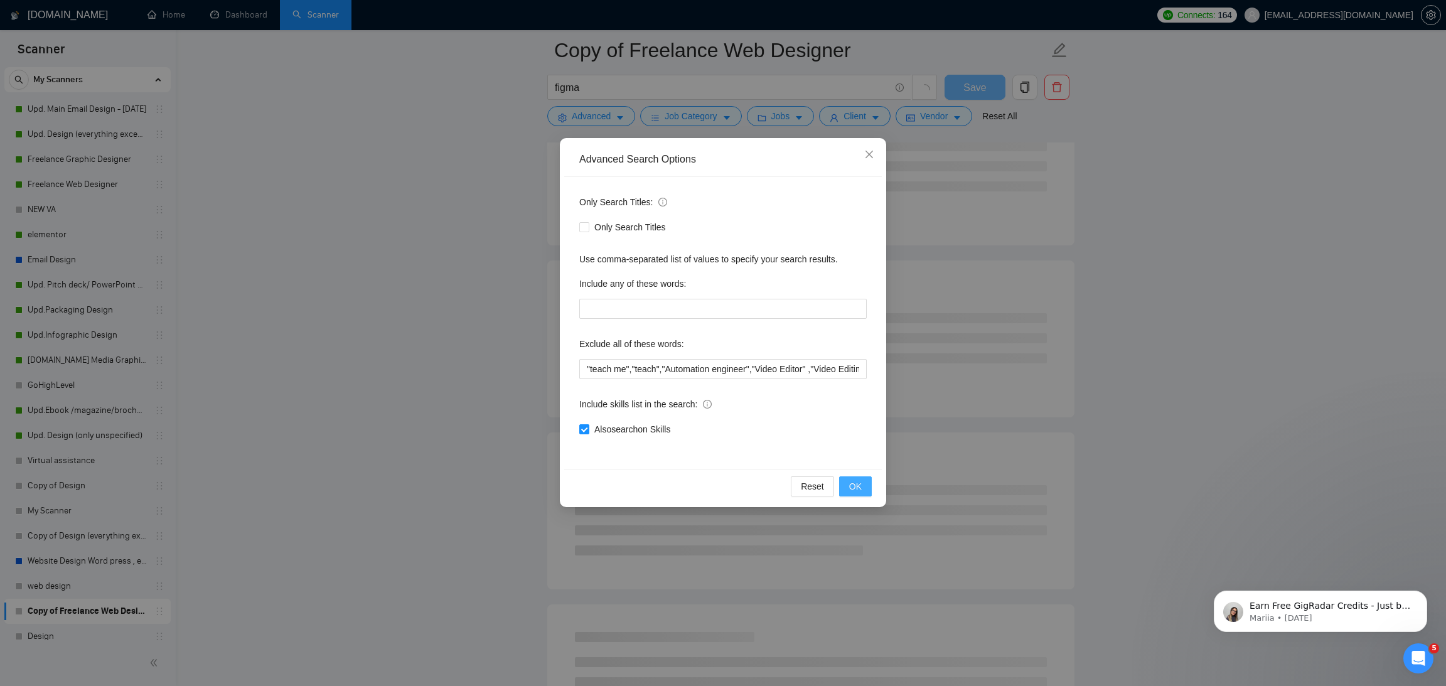
click at [854, 489] on span "OK" at bounding box center [855, 486] width 13 height 14
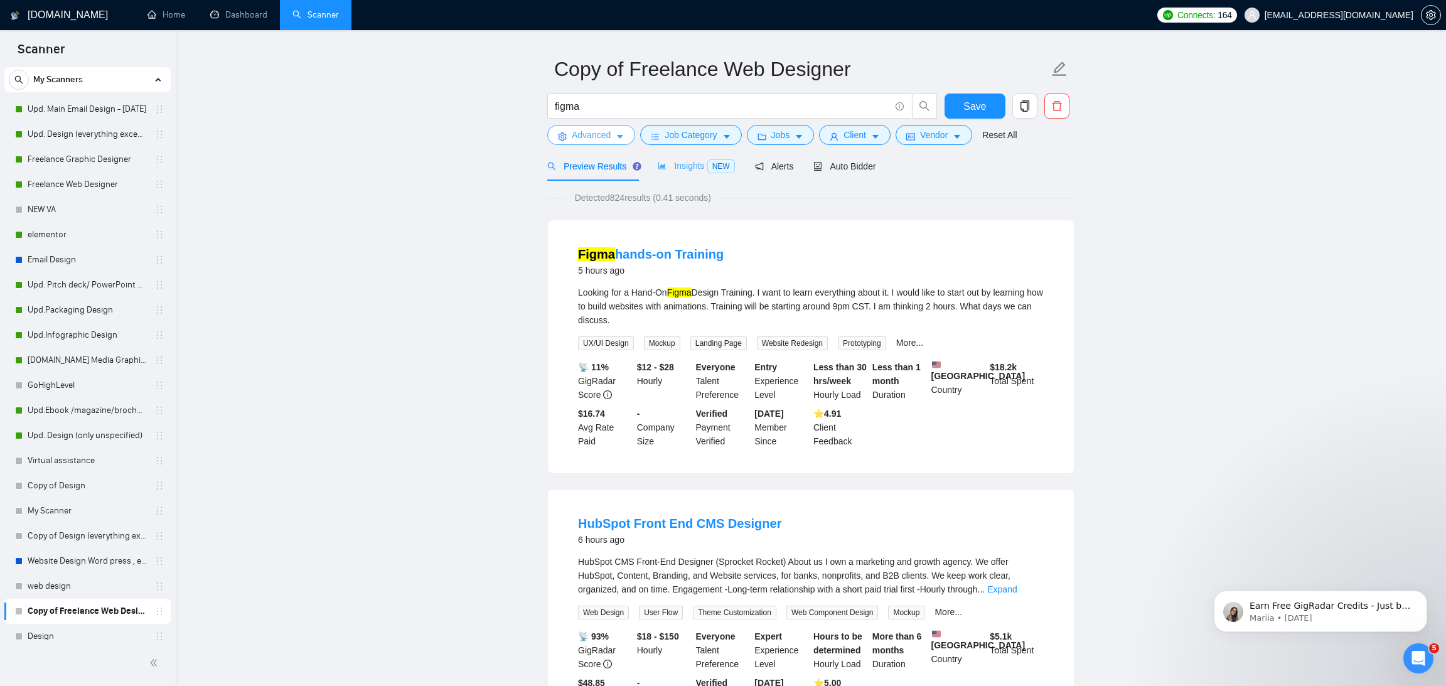
scroll to position [0, 0]
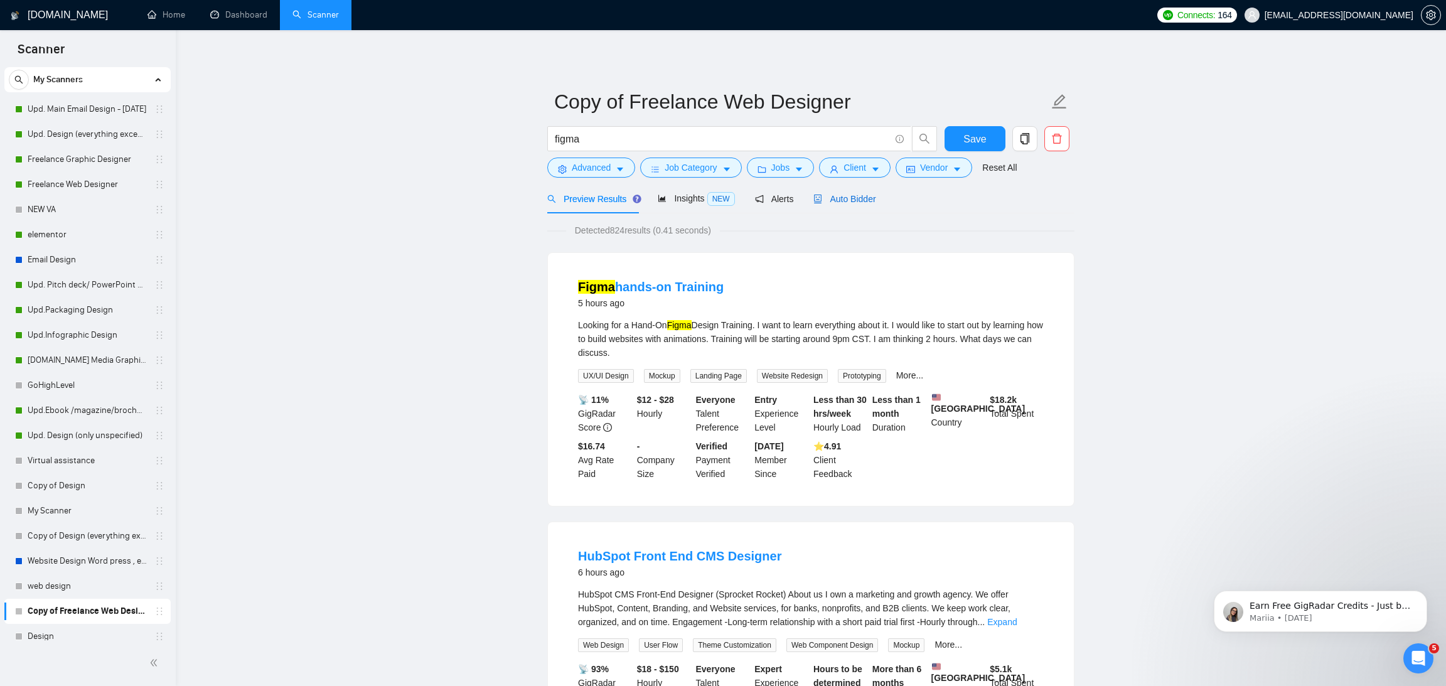
click at [850, 196] on span "Auto Bidder" at bounding box center [844, 199] width 62 height 10
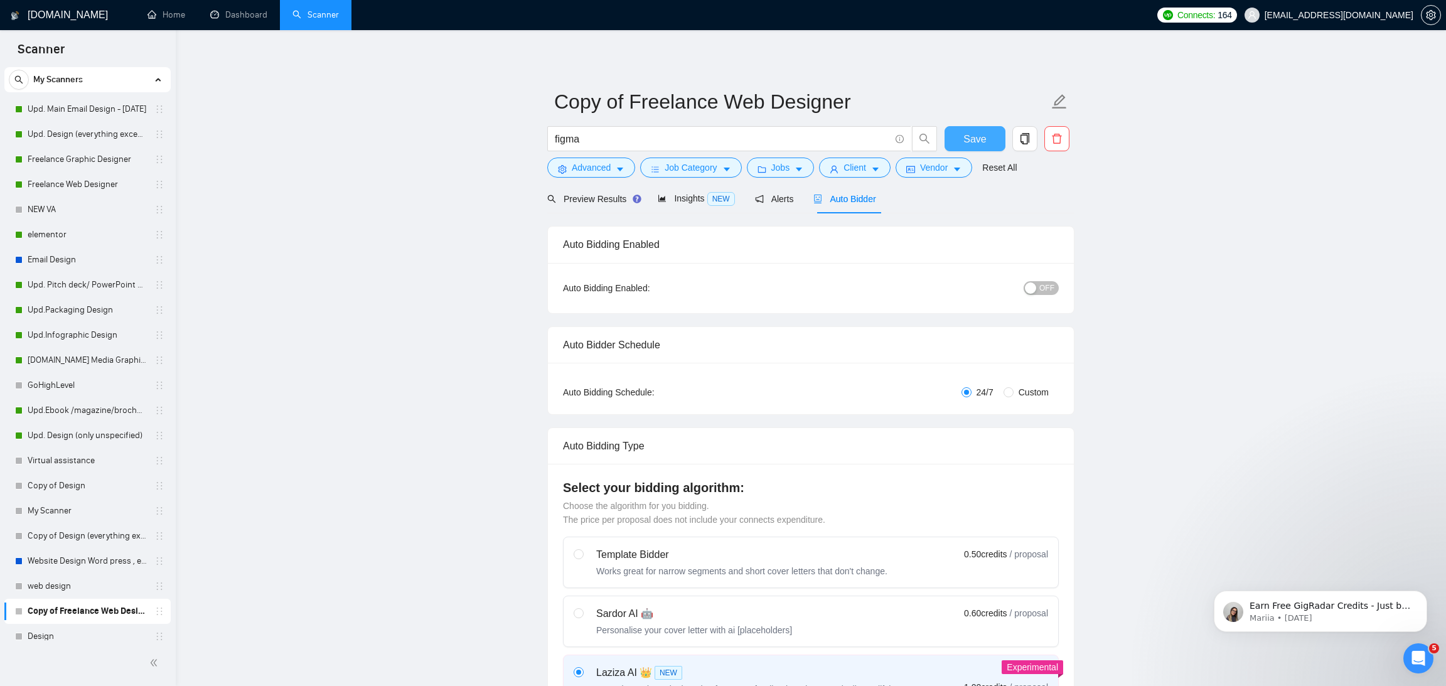
click at [977, 137] on span "Save" at bounding box center [974, 139] width 23 height 16
click at [729, 102] on input "Copy of Freelance Web Designer" at bounding box center [801, 101] width 495 height 31
drag, startPoint x: 845, startPoint y: 102, endPoint x: 550, endPoint y: 99, distance: 295.0
click at [550, 99] on span "Copy of Freelance Web Designer" at bounding box center [810, 102] width 527 height 40
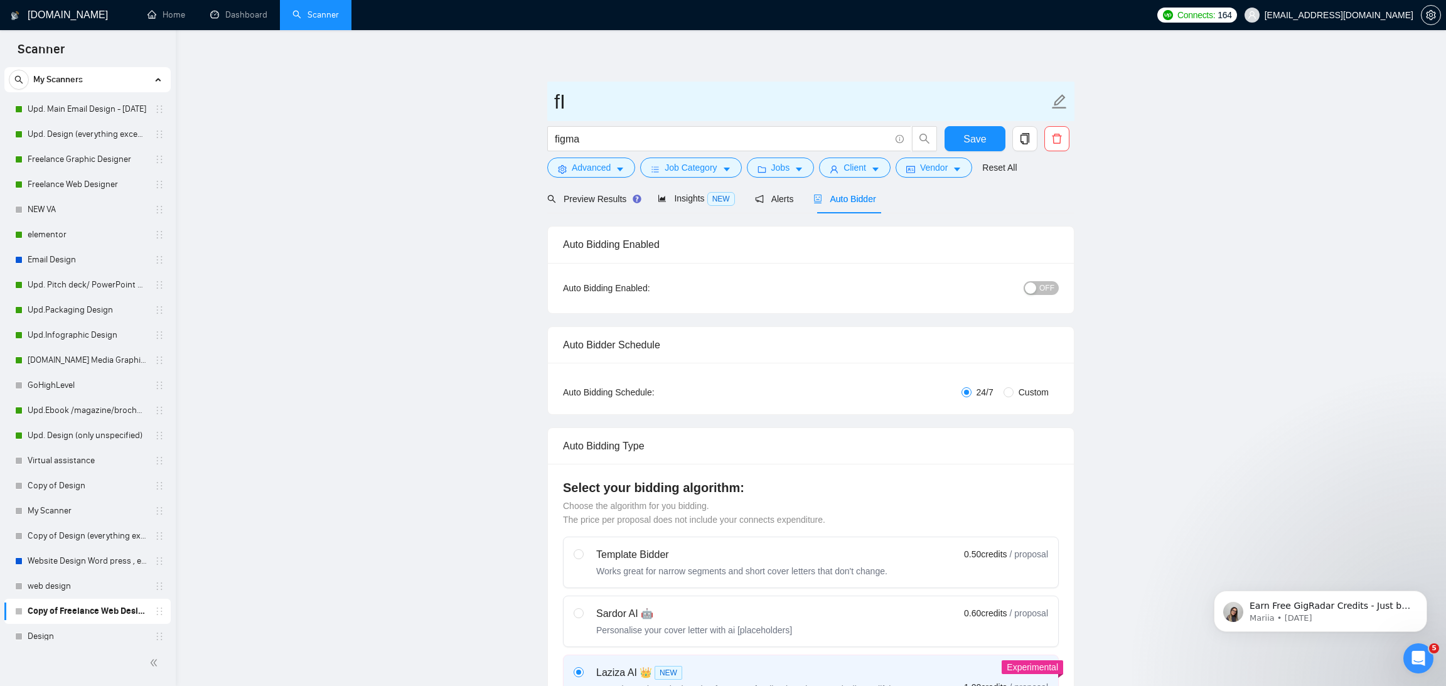
type input "f"
type input "Figma"
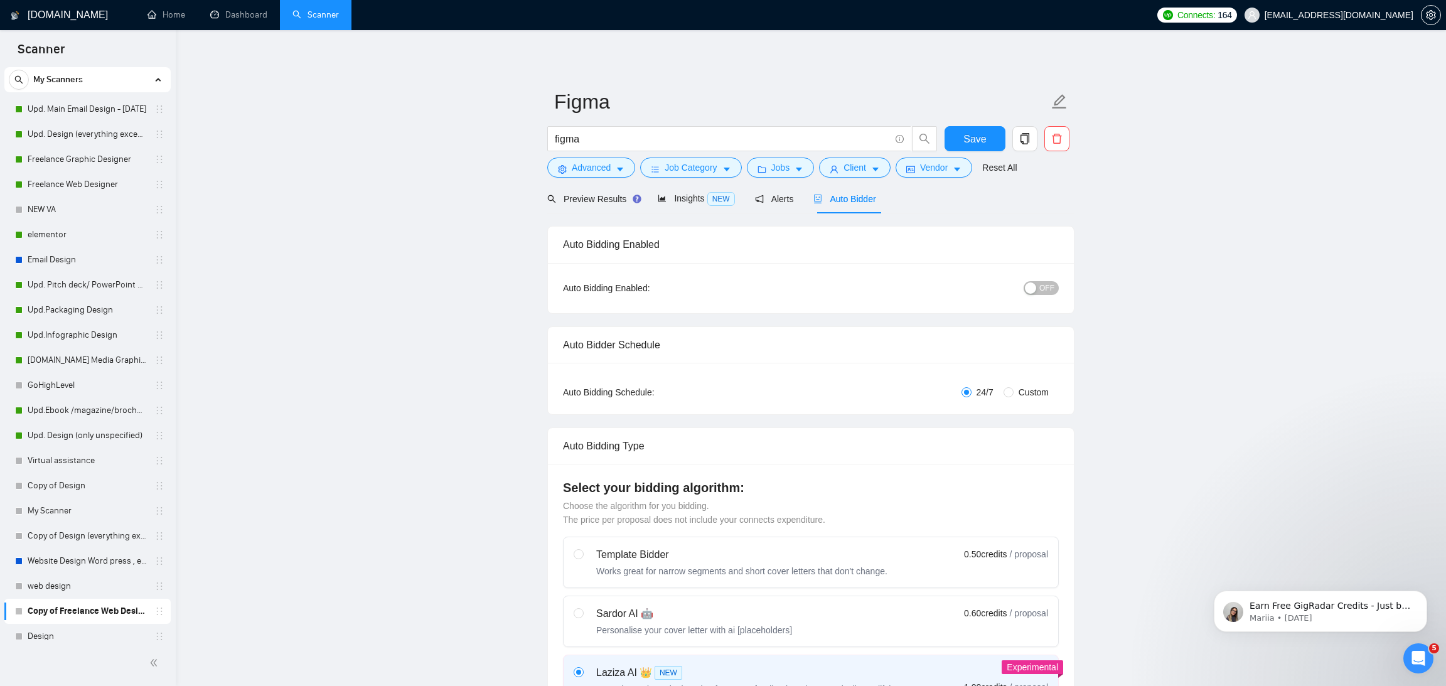
click at [965, 144] on span "Save" at bounding box center [974, 139] width 23 height 16
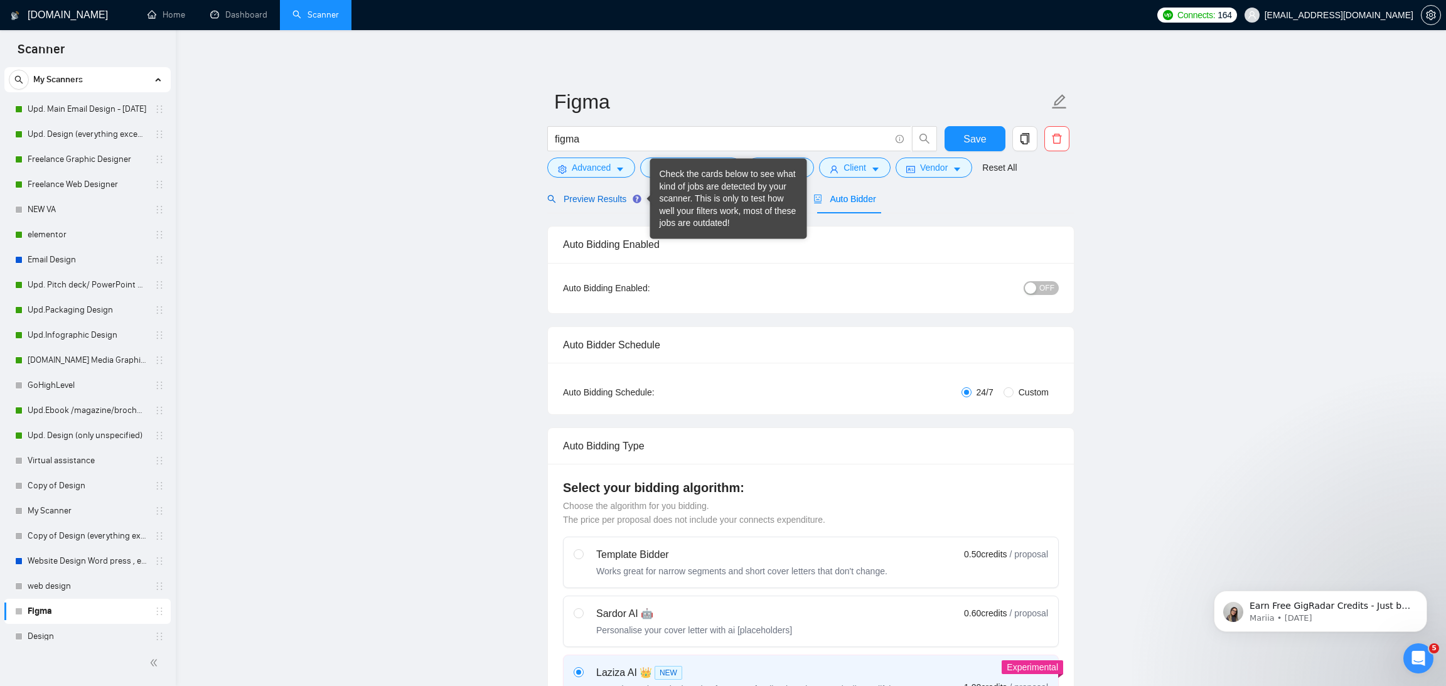
click at [587, 195] on span "Preview Results" at bounding box center [592, 199] width 90 height 10
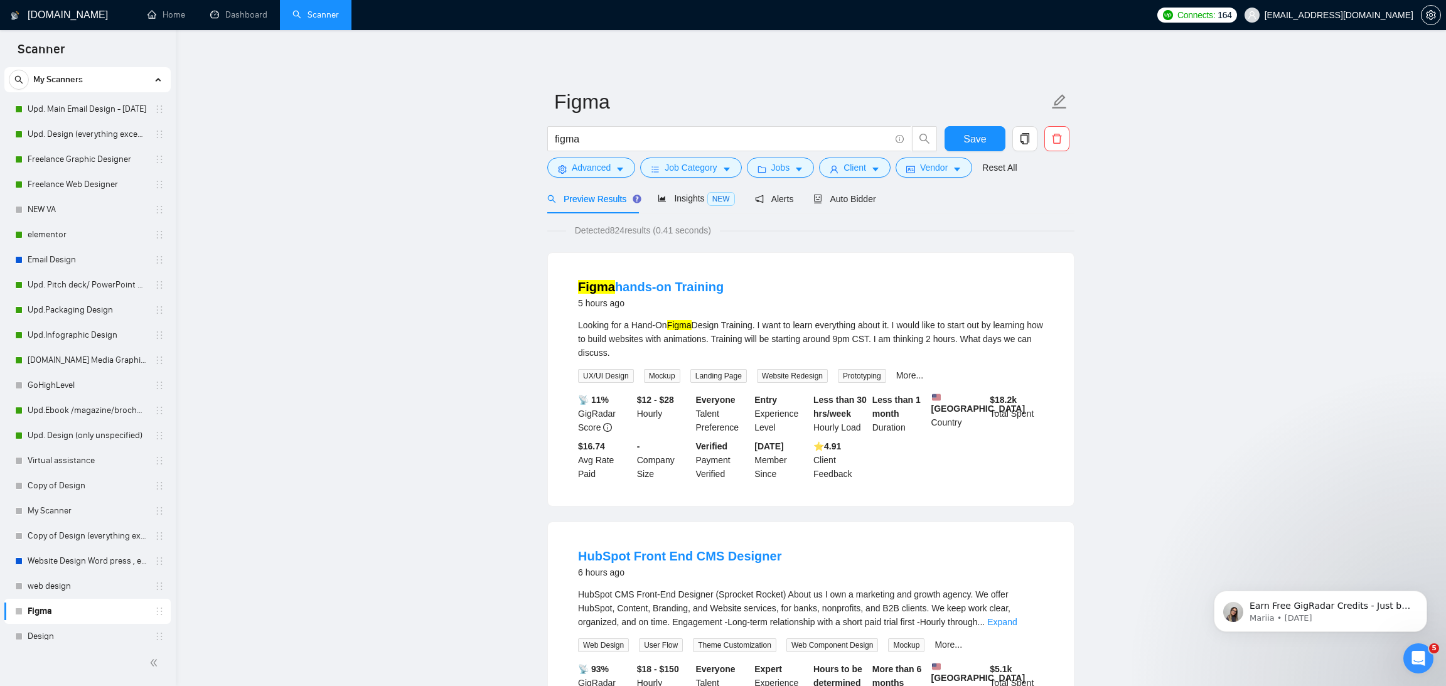
click at [779, 255] on div "Figma hands-on Training 5 hours ago Looking for a Hand-On Figma Design Training…" at bounding box center [811, 379] width 526 height 253
click at [687, 200] on span "Insights NEW" at bounding box center [696, 198] width 77 height 10
